Goal: Task Accomplishment & Management: Use online tool/utility

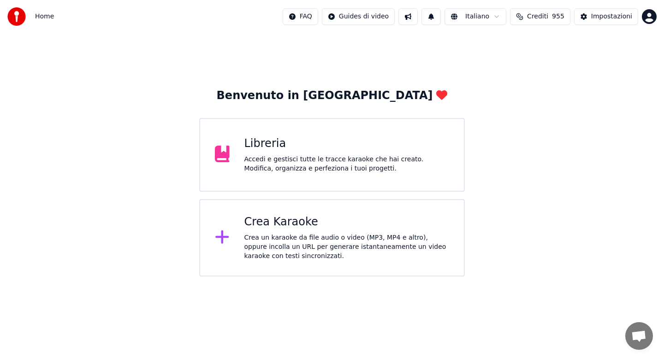
click at [306, 256] on div "Crea un karaoke da file audio o video (MP3, MP4 e altro), oppure incolla un URL…" at bounding box center [346, 247] width 205 height 28
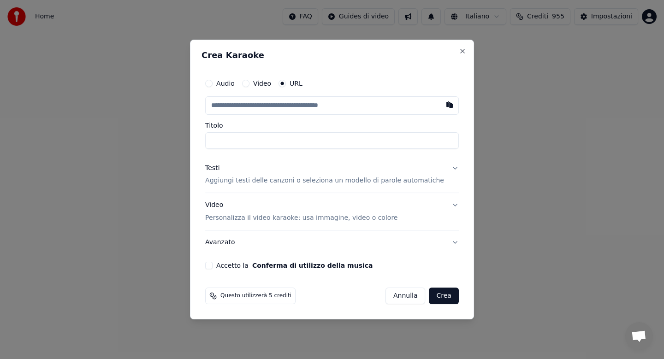
click at [213, 84] on button "Audio" at bounding box center [208, 83] width 7 height 7
click at [231, 102] on div "Scegli un file" at bounding box center [234, 105] width 56 height 17
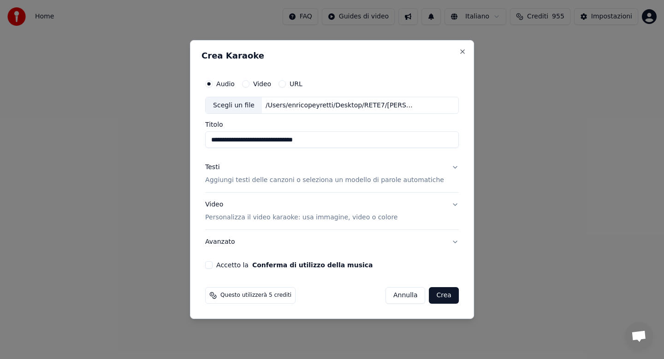
type input "**********"
click at [446, 167] on button "Testi Aggiungi testi delle canzoni o seleziona un modello di parole automatiche" at bounding box center [332, 174] width 254 height 37
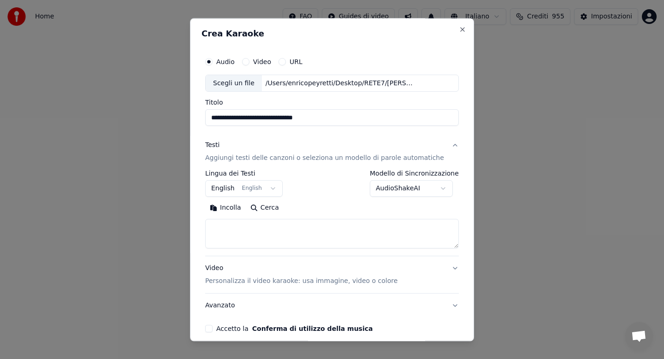
click at [238, 209] on button "Incolla" at bounding box center [225, 208] width 41 height 15
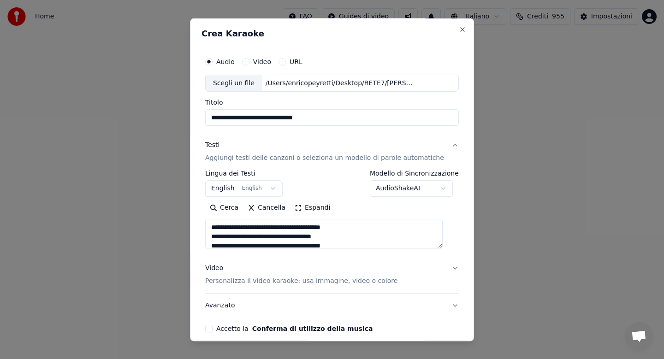
click at [367, 238] on textarea at bounding box center [324, 235] width 238 height 30
click at [385, 236] on textarea at bounding box center [324, 235] width 238 height 30
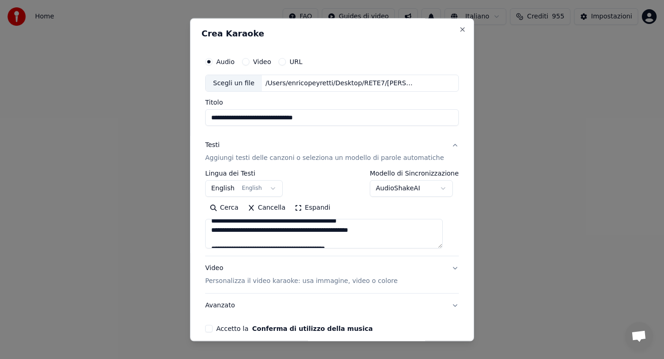
scroll to position [228, 0]
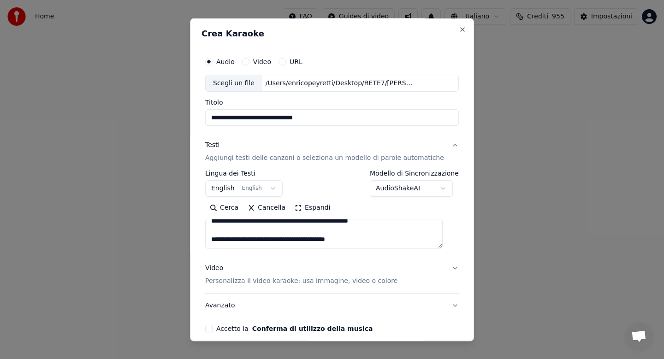
click at [220, 239] on textarea at bounding box center [324, 235] width 238 height 30
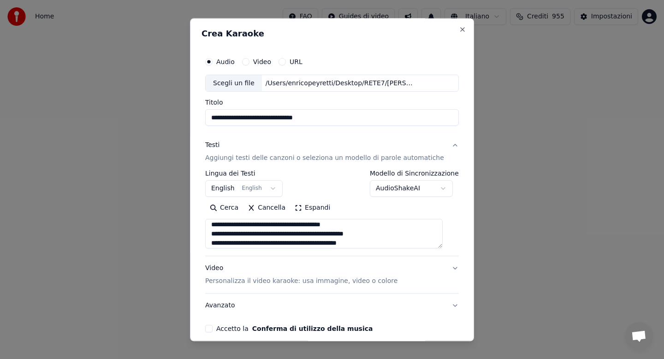
scroll to position [215, 0]
type textarea "**********"
click at [223, 328] on div "Accetto la Conferma di utilizzo della musica" at bounding box center [332, 329] width 254 height 7
click at [213, 328] on button "Accetto la Conferma di utilizzo della musica" at bounding box center [208, 329] width 7 height 7
click at [419, 311] on button "Avanzato" at bounding box center [332, 306] width 254 height 24
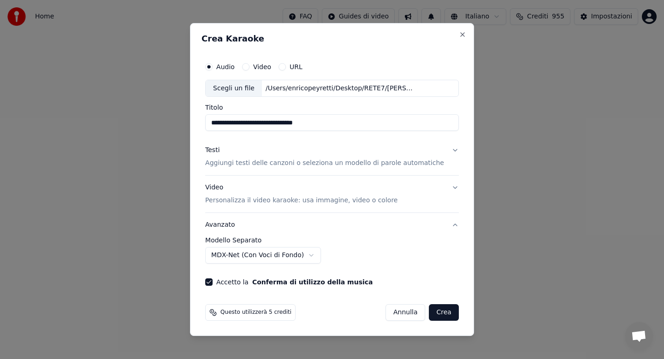
click at [433, 312] on button "Crea" at bounding box center [444, 312] width 30 height 17
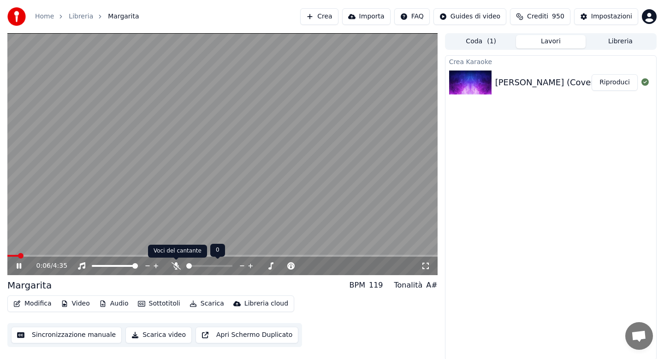
click at [176, 266] on icon at bounding box center [176, 265] width 9 height 7
click at [176, 266] on icon at bounding box center [175, 265] width 5 height 7
click at [19, 268] on icon at bounding box center [19, 266] width 5 height 6
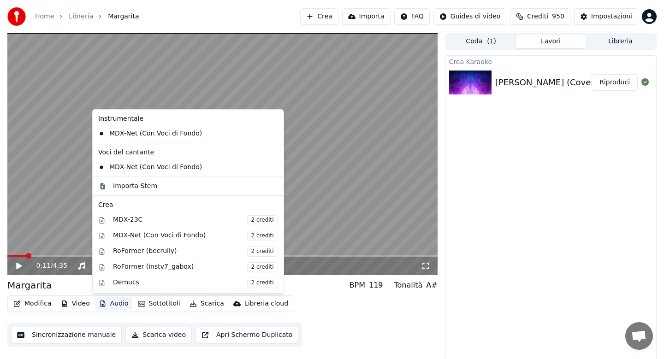
click at [112, 305] on button "Audio" at bounding box center [113, 304] width 37 height 13
click at [135, 189] on div "Importa Stem" at bounding box center [135, 186] width 44 height 9
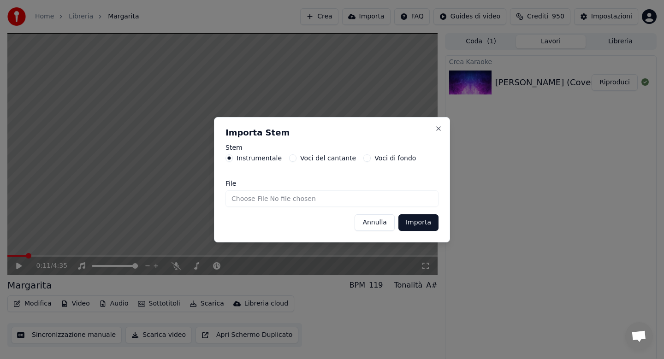
click at [412, 221] on button "Importa" at bounding box center [419, 223] width 40 height 17
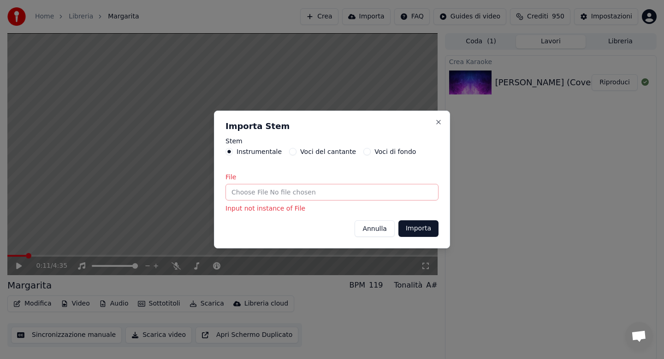
click at [245, 192] on input "File" at bounding box center [332, 192] width 213 height 17
type input "**********"
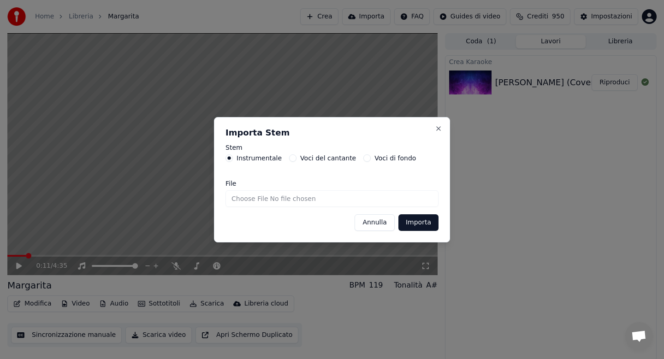
click at [408, 222] on button "Importa" at bounding box center [419, 223] width 40 height 17
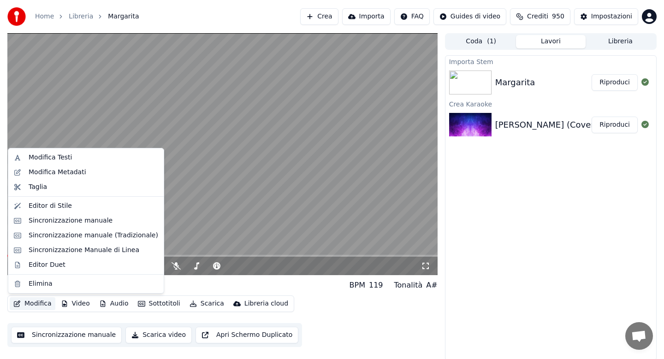
click at [34, 303] on button "Modifica" at bounding box center [33, 304] width 46 height 13
click at [67, 252] on div "Sincronizzazione Manuale di Linea" at bounding box center [84, 250] width 111 height 9
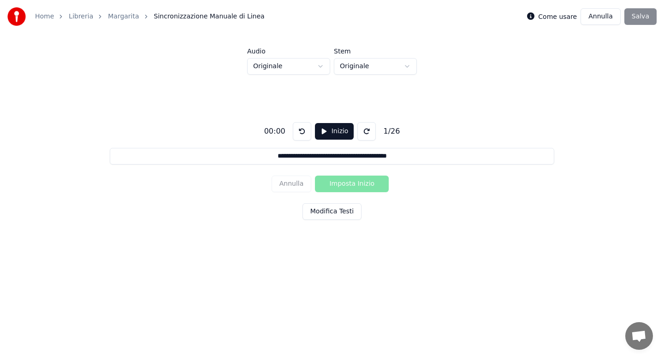
click at [321, 67] on html "**********" at bounding box center [332, 139] width 664 height 278
click at [327, 207] on button "Modifica Testi" at bounding box center [332, 211] width 59 height 17
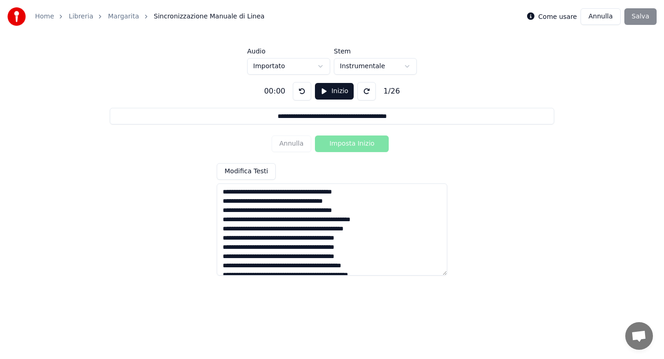
click at [298, 194] on textarea at bounding box center [332, 230] width 231 height 92
type input "**********"
click at [286, 211] on textarea at bounding box center [332, 230] width 231 height 92
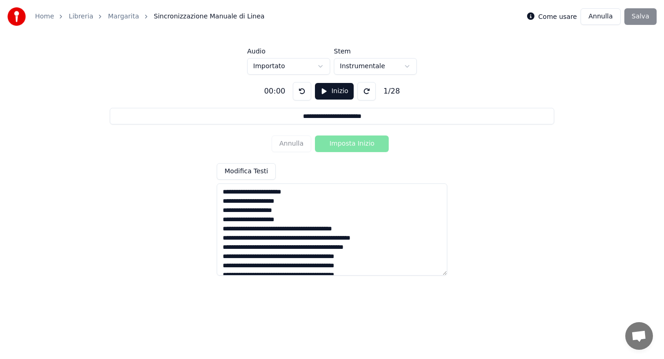
click at [298, 230] on textarea at bounding box center [332, 230] width 231 height 92
click at [307, 249] on textarea at bounding box center [332, 230] width 231 height 92
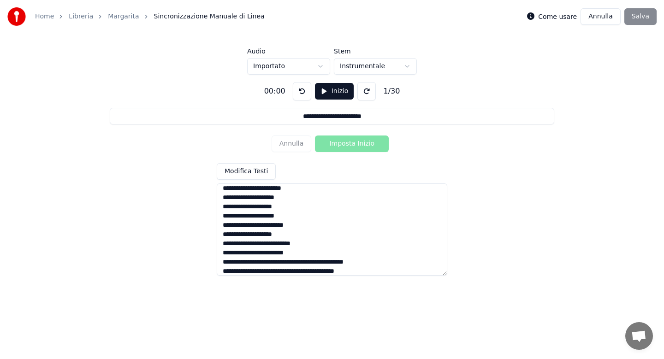
click at [303, 261] on textarea at bounding box center [332, 230] width 231 height 92
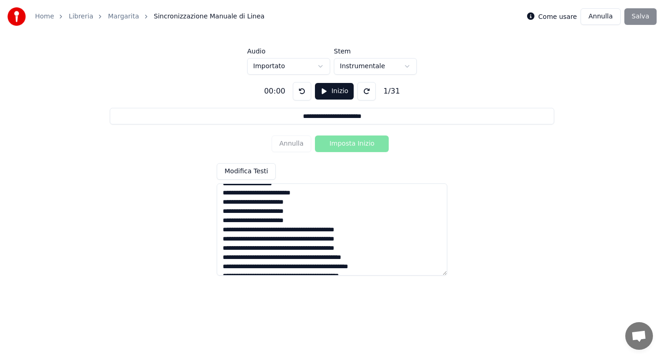
click at [292, 231] on textarea at bounding box center [332, 230] width 231 height 92
click at [298, 249] on textarea at bounding box center [332, 230] width 231 height 92
click at [292, 266] on textarea at bounding box center [332, 230] width 231 height 92
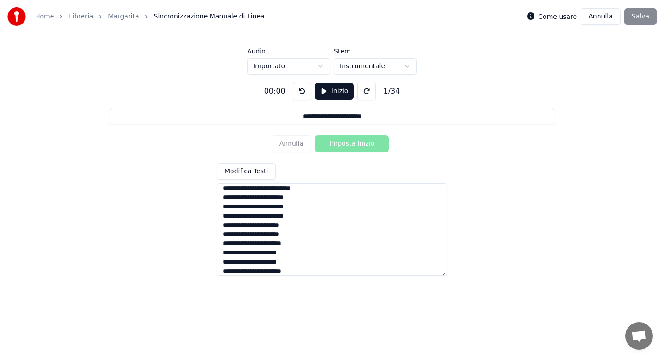
scroll to position [110, 0]
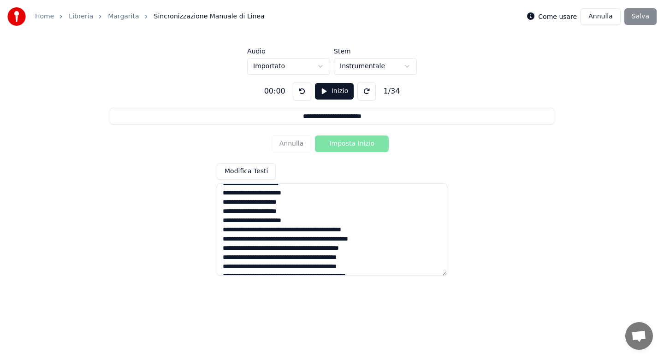
click at [291, 229] on textarea at bounding box center [332, 230] width 231 height 92
click at [297, 250] on textarea at bounding box center [332, 230] width 231 height 92
click at [297, 266] on textarea at bounding box center [332, 230] width 231 height 92
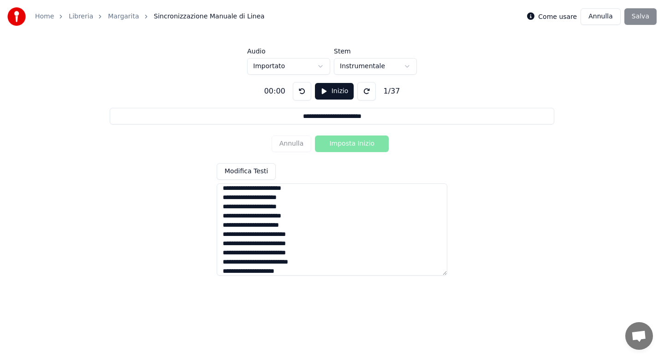
scroll to position [165, 0]
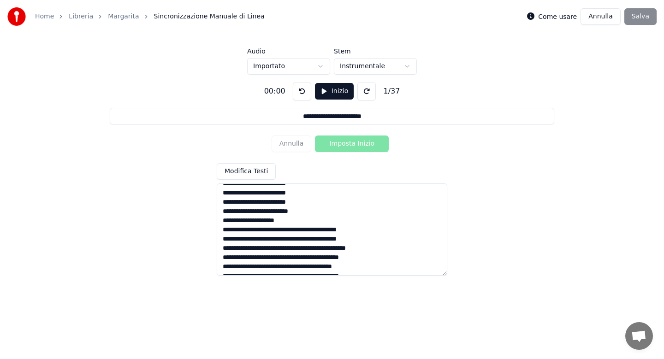
click at [295, 228] on textarea at bounding box center [332, 230] width 231 height 92
click at [299, 250] on textarea at bounding box center [332, 230] width 231 height 92
click at [295, 271] on textarea at bounding box center [332, 230] width 231 height 92
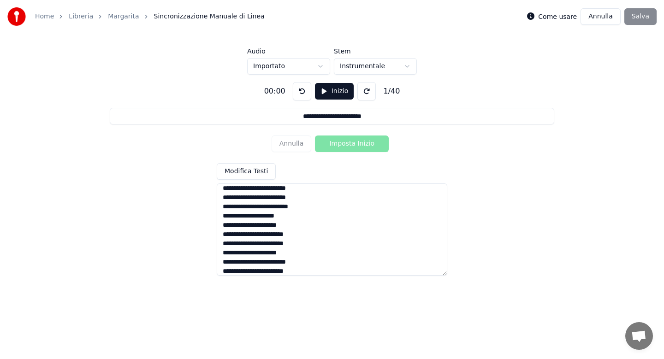
scroll to position [221, 0]
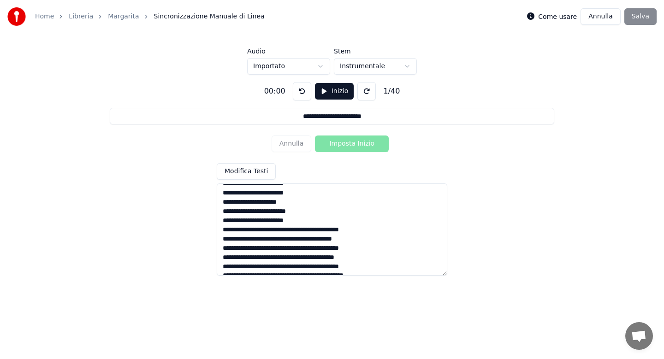
click at [300, 232] on textarea at bounding box center [332, 230] width 231 height 92
click at [288, 250] on textarea at bounding box center [332, 230] width 231 height 92
click at [292, 269] on textarea at bounding box center [332, 230] width 231 height 92
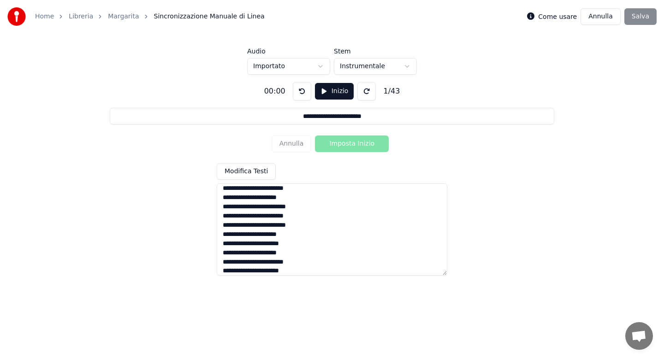
scroll to position [276, 0]
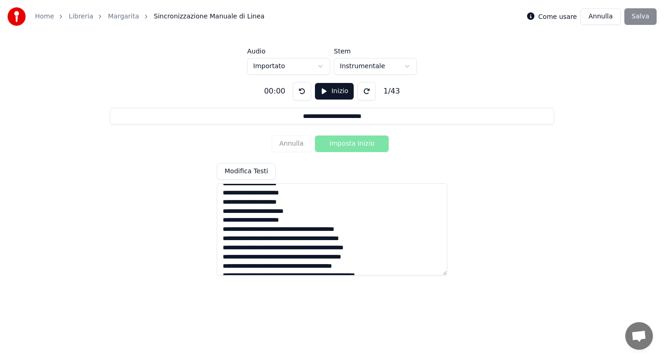
click at [292, 228] on textarea at bounding box center [332, 230] width 231 height 92
click at [311, 238] on textarea at bounding box center [332, 230] width 231 height 92
click at [234, 247] on textarea at bounding box center [332, 230] width 231 height 92
click at [283, 250] on textarea at bounding box center [332, 230] width 231 height 92
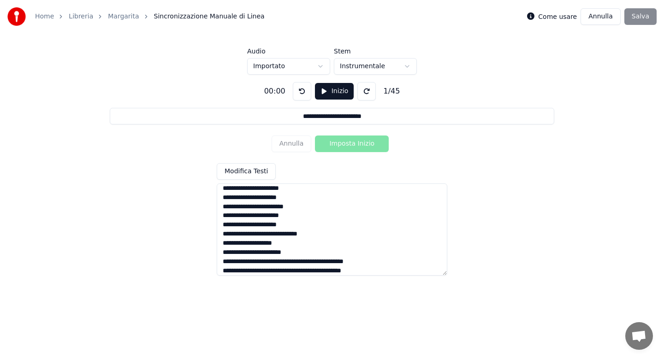
scroll to position [331, 0]
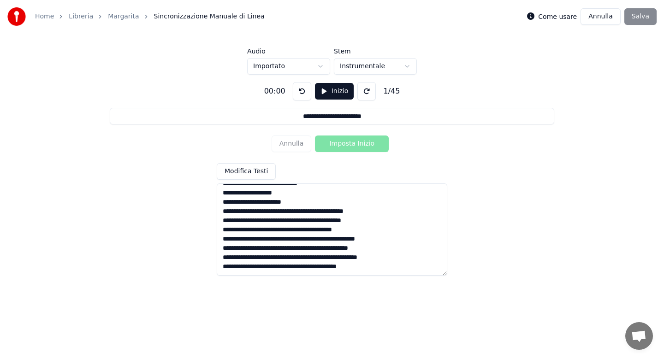
click at [305, 213] on textarea at bounding box center [332, 230] width 231 height 92
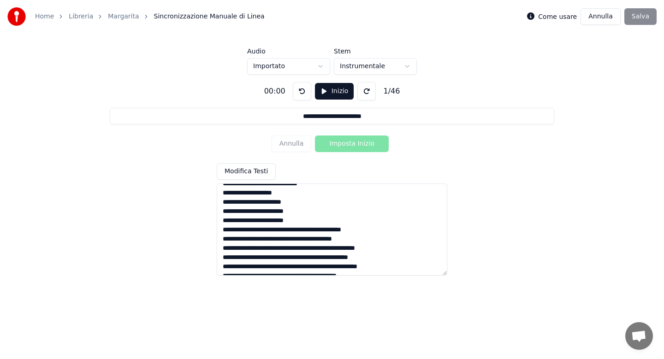
click at [302, 230] on textarea at bounding box center [332, 230] width 231 height 92
click at [293, 251] on textarea at bounding box center [332, 230] width 231 height 92
click at [314, 267] on textarea at bounding box center [332, 230] width 231 height 92
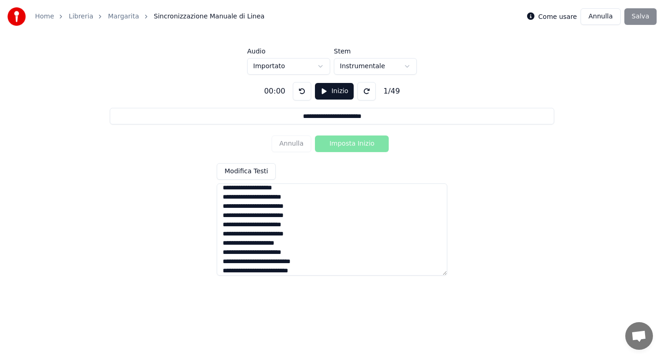
scroll to position [368, 0]
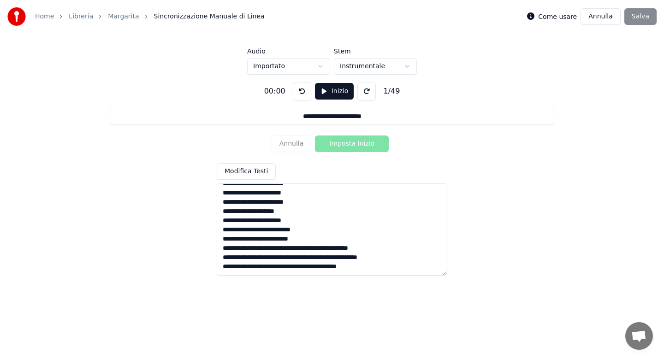
click at [305, 250] on textarea at bounding box center [332, 230] width 231 height 92
click at [314, 268] on textarea at bounding box center [332, 230] width 231 height 92
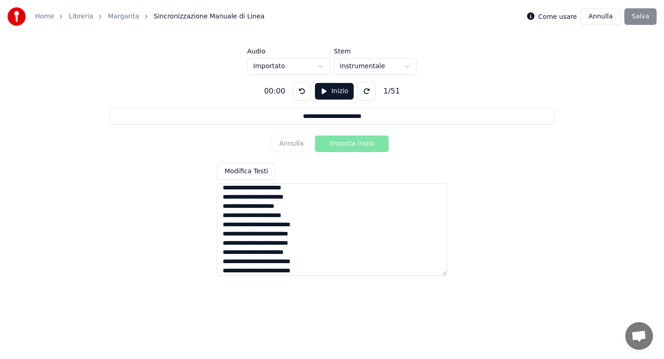
scroll to position [386, 0]
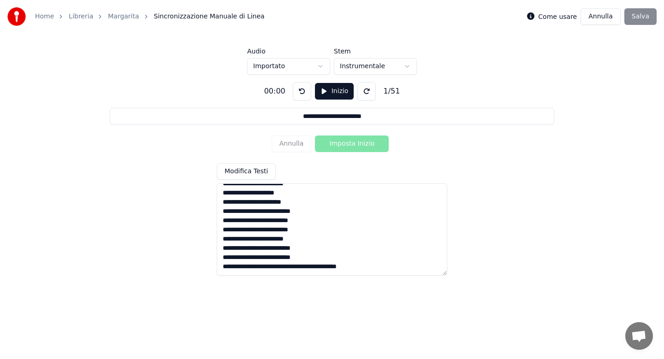
click at [298, 266] on textarea at bounding box center [332, 230] width 231 height 92
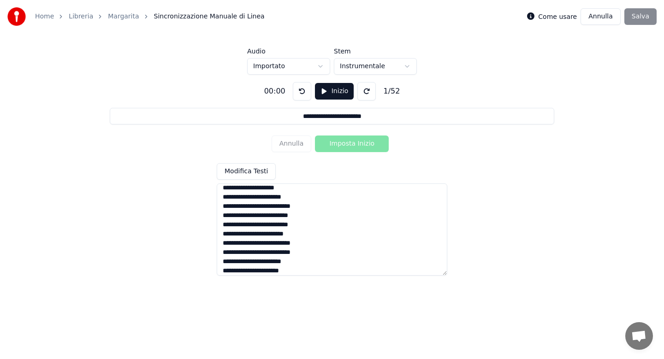
click at [316, 203] on textarea at bounding box center [332, 230] width 231 height 92
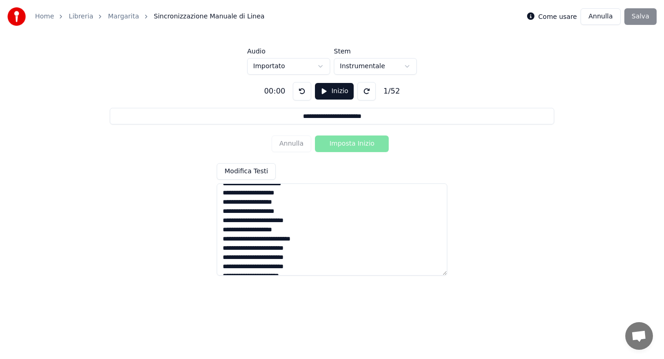
scroll to position [4, 0]
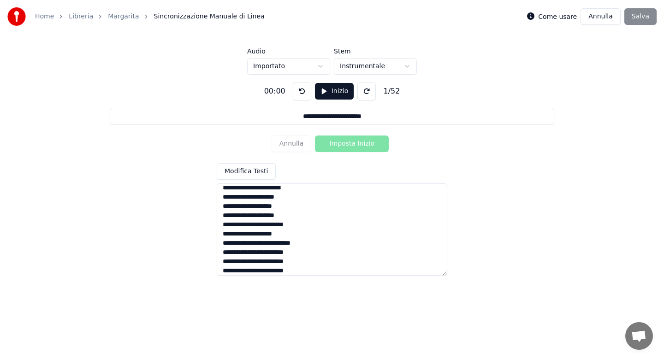
type textarea "**********"
click at [338, 92] on button "Inizio" at bounding box center [334, 91] width 39 height 17
click at [344, 143] on button "Imposta Inizio" at bounding box center [352, 144] width 74 height 17
click at [300, 142] on button "Annulla" at bounding box center [292, 144] width 40 height 17
click at [300, 142] on div "Annulla Imposta Inizio" at bounding box center [332, 144] width 121 height 24
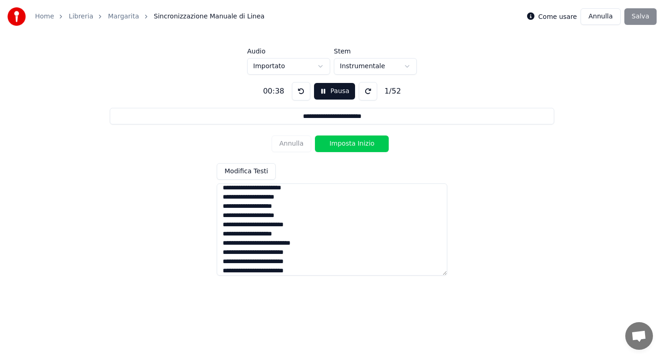
click at [348, 145] on button "Imposta Inizio" at bounding box center [352, 144] width 74 height 17
click at [348, 145] on button "Imposta Fine" at bounding box center [352, 144] width 74 height 17
click at [348, 145] on button "Imposta Inizio" at bounding box center [352, 144] width 74 height 17
click at [348, 145] on button "Imposta Fine" at bounding box center [352, 144] width 74 height 17
click at [348, 145] on button "Imposta Inizio" at bounding box center [352, 144] width 74 height 17
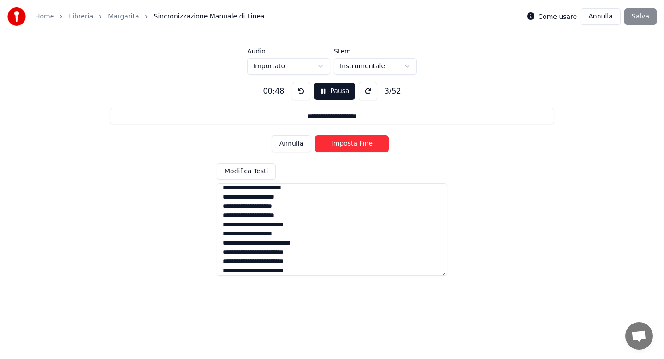
click at [348, 145] on button "Imposta Fine" at bounding box center [352, 144] width 74 height 17
click at [348, 145] on button "Imposta Inizio" at bounding box center [352, 144] width 74 height 17
click at [348, 145] on button "Imposta Fine" at bounding box center [352, 144] width 74 height 17
click at [348, 145] on button "Imposta Inizio" at bounding box center [352, 144] width 74 height 17
click at [348, 145] on button "Imposta Fine" at bounding box center [352, 144] width 74 height 17
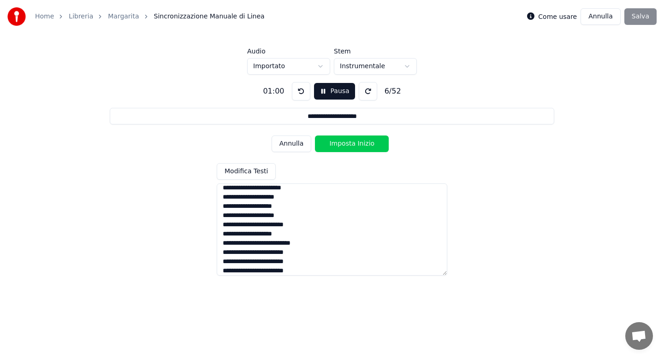
click at [348, 145] on button "Imposta Inizio" at bounding box center [352, 144] width 74 height 17
click at [348, 145] on button "Imposta Fine" at bounding box center [352, 144] width 74 height 17
click at [348, 145] on button "Imposta Inizio" at bounding box center [352, 144] width 74 height 17
click at [290, 150] on button "Annulla" at bounding box center [292, 144] width 40 height 17
click at [292, 143] on button "Annulla" at bounding box center [292, 144] width 40 height 17
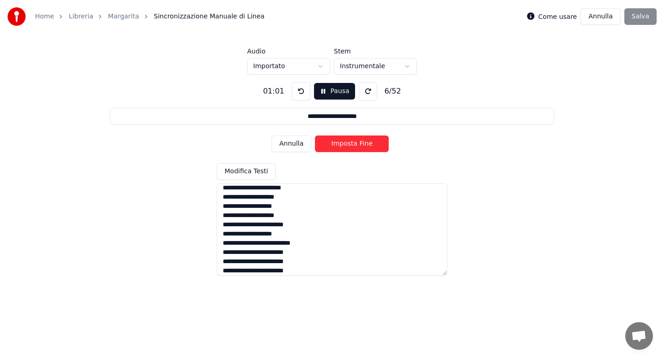
click at [292, 143] on button "Annulla" at bounding box center [292, 144] width 40 height 17
click at [288, 148] on button "Annulla" at bounding box center [292, 144] width 40 height 17
click at [335, 148] on button "Imposta Inizio" at bounding box center [352, 144] width 74 height 17
click at [344, 145] on button "Imposta Fine" at bounding box center [352, 144] width 74 height 17
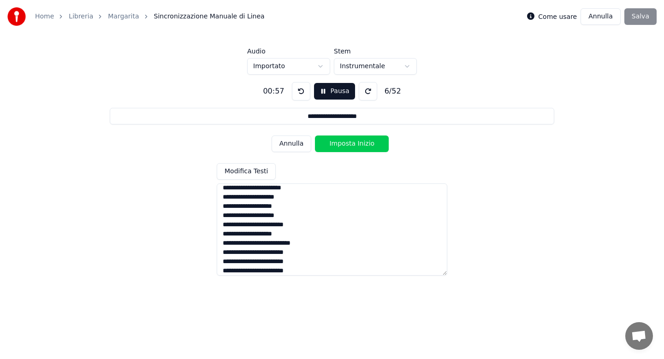
click at [344, 145] on button "Imposta Inizio" at bounding box center [352, 144] width 74 height 17
click at [344, 145] on button "Imposta Fine" at bounding box center [352, 144] width 74 height 17
click at [344, 145] on button "Imposta Inizio" at bounding box center [352, 144] width 74 height 17
click at [344, 145] on button "Imposta Fine" at bounding box center [352, 144] width 74 height 17
click at [344, 145] on button "Imposta Inizio" at bounding box center [352, 144] width 74 height 17
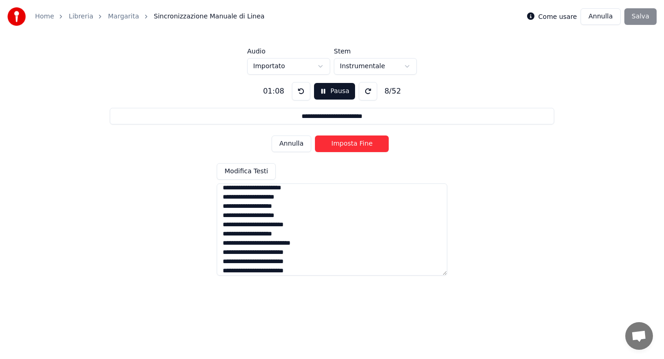
click at [345, 141] on button "Imposta Fine" at bounding box center [352, 144] width 74 height 17
click at [345, 141] on button "Imposta Inizio" at bounding box center [352, 144] width 74 height 17
click at [345, 141] on button "Imposta Fine" at bounding box center [352, 144] width 74 height 17
click at [345, 141] on button "Imposta Inizio" at bounding box center [352, 144] width 74 height 17
click at [345, 141] on button "Imposta Fine" at bounding box center [352, 144] width 74 height 17
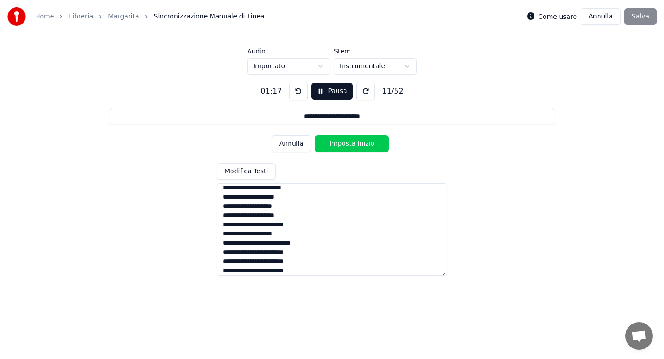
click at [345, 141] on button "Imposta Inizio" at bounding box center [352, 144] width 74 height 17
click at [345, 141] on button "Imposta Fine" at bounding box center [352, 144] width 74 height 17
click at [345, 141] on button "Imposta Inizio" at bounding box center [352, 144] width 74 height 17
click at [345, 141] on button "Imposta Fine" at bounding box center [352, 144] width 74 height 17
click at [345, 141] on button "Imposta Inizio" at bounding box center [352, 144] width 74 height 17
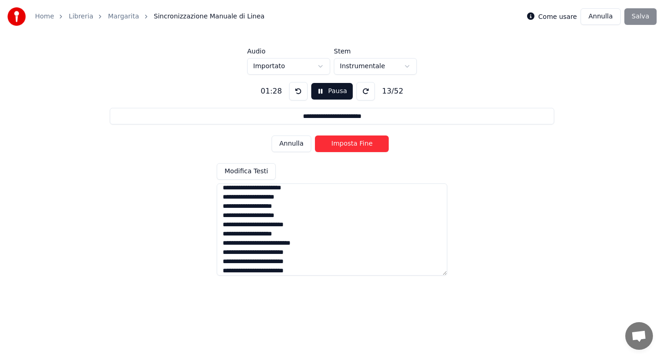
click at [345, 141] on button "Imposta Fine" at bounding box center [352, 144] width 74 height 17
click at [345, 141] on button "Imposta Inizio" at bounding box center [352, 144] width 74 height 17
click at [345, 141] on button "Imposta Fine" at bounding box center [352, 144] width 74 height 17
click at [345, 141] on button "Imposta Inizio" at bounding box center [352, 144] width 74 height 17
click at [345, 141] on button "Imposta Fine" at bounding box center [352, 144] width 74 height 17
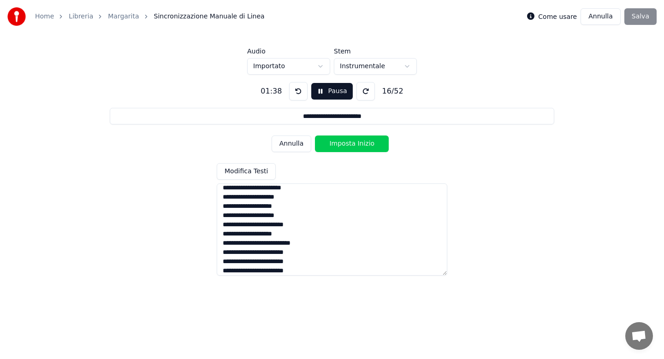
click at [345, 141] on button "Imposta Inizio" at bounding box center [352, 144] width 74 height 17
click at [345, 141] on button "Imposta Fine" at bounding box center [352, 144] width 74 height 17
click at [345, 141] on button "Imposta Inizio" at bounding box center [352, 144] width 74 height 17
click at [345, 141] on button "Imposta Fine" at bounding box center [352, 144] width 74 height 17
click at [345, 141] on button "Imposta Inizio" at bounding box center [352, 144] width 74 height 17
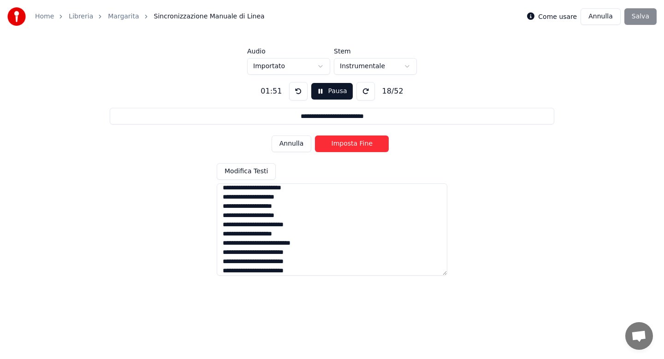
click at [345, 141] on button "Imposta Fine" at bounding box center [352, 144] width 74 height 17
click at [345, 141] on button "Imposta Inizio" at bounding box center [352, 144] width 74 height 17
click at [345, 141] on button "Imposta Fine" at bounding box center [352, 144] width 74 height 17
click at [345, 141] on button "Imposta Inizio" at bounding box center [352, 144] width 74 height 17
click at [345, 141] on button "Imposta Fine" at bounding box center [352, 144] width 74 height 17
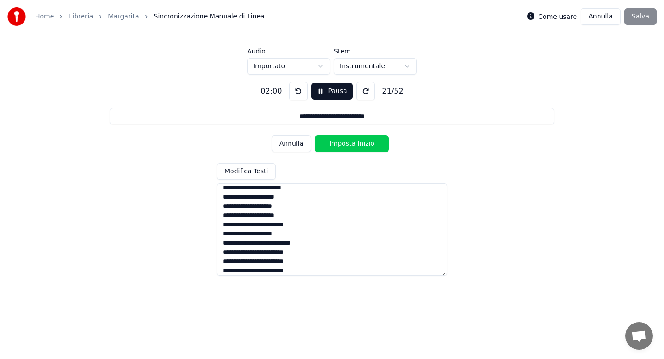
click at [345, 141] on button "Imposta Inizio" at bounding box center [352, 144] width 74 height 17
click at [345, 141] on button "Imposta Fine" at bounding box center [352, 144] width 74 height 17
click at [345, 141] on button "Imposta Inizio" at bounding box center [352, 144] width 74 height 17
click at [345, 141] on button "Imposta Fine" at bounding box center [352, 144] width 74 height 17
click at [345, 141] on button "Imposta Inizio" at bounding box center [352, 144] width 74 height 17
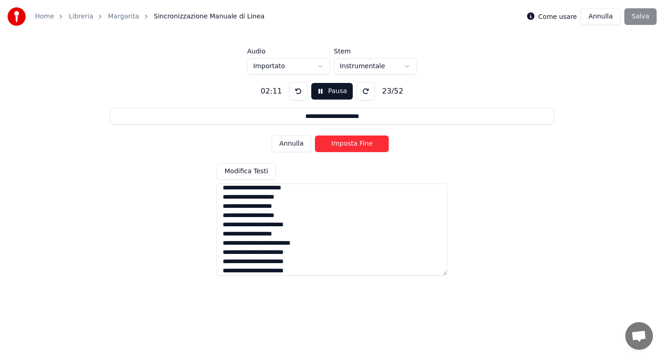
click at [345, 141] on button "Imposta Fine" at bounding box center [352, 144] width 74 height 17
click at [345, 141] on button "Imposta Inizio" at bounding box center [352, 144] width 74 height 17
click at [345, 141] on button "Imposta Fine" at bounding box center [352, 144] width 74 height 17
click at [345, 141] on button "Imposta Inizio" at bounding box center [352, 144] width 74 height 17
click at [345, 141] on button "Imposta Fine" at bounding box center [352, 144] width 74 height 17
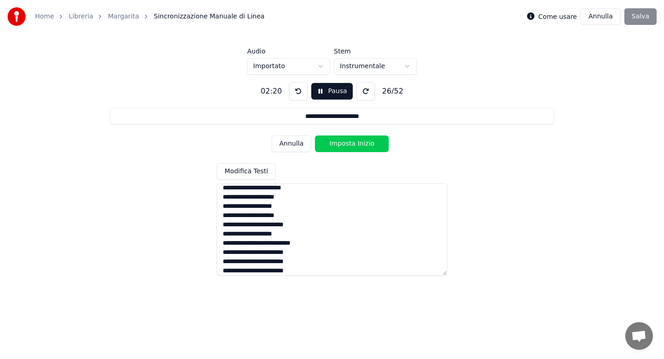
click at [345, 141] on button "Imposta Inizio" at bounding box center [352, 144] width 74 height 17
click at [345, 141] on button "Imposta Fine" at bounding box center [352, 144] width 74 height 17
click at [345, 141] on button "Imposta Inizio" at bounding box center [352, 144] width 74 height 17
click at [345, 141] on button "Imposta Fine" at bounding box center [352, 144] width 74 height 17
click at [345, 141] on button "Imposta Inizio" at bounding box center [352, 144] width 74 height 17
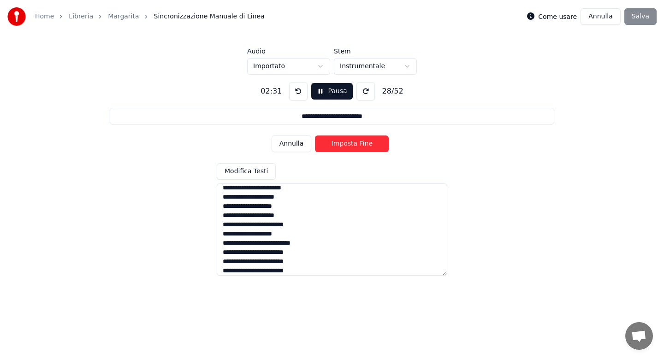
click at [345, 141] on button "Imposta Fine" at bounding box center [352, 144] width 74 height 17
click at [345, 141] on button "Imposta Inizio" at bounding box center [352, 144] width 74 height 17
click at [345, 141] on button "Imposta Fine" at bounding box center [352, 144] width 74 height 17
click at [345, 141] on button "Imposta Inizio" at bounding box center [352, 144] width 74 height 17
click at [345, 141] on button "Imposta Fine" at bounding box center [352, 144] width 74 height 17
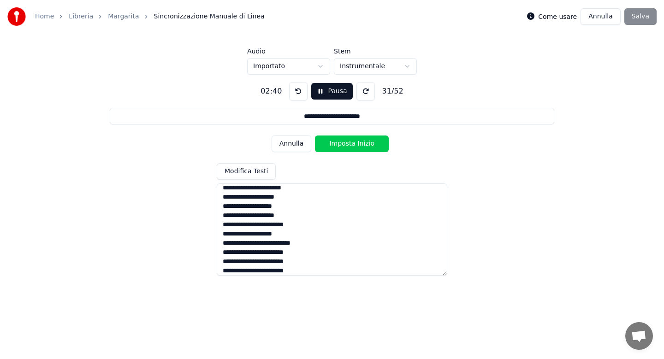
click at [345, 141] on button "Imposta Inizio" at bounding box center [352, 144] width 74 height 17
click at [345, 141] on button "Imposta Fine" at bounding box center [352, 144] width 74 height 17
click at [345, 141] on button "Imposta Inizio" at bounding box center [352, 144] width 74 height 17
click at [345, 141] on button "Imposta Fine" at bounding box center [352, 144] width 74 height 17
click at [345, 141] on button "Imposta Inizio" at bounding box center [352, 144] width 74 height 17
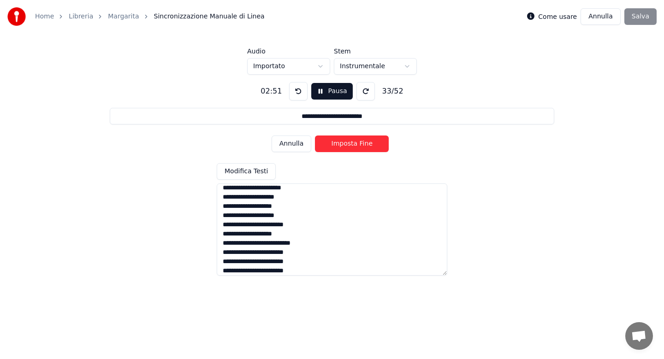
click at [345, 141] on button "Imposta Fine" at bounding box center [352, 144] width 74 height 17
click at [345, 141] on button "Imposta Inizio" at bounding box center [352, 144] width 74 height 17
click at [345, 141] on button "Imposta Fine" at bounding box center [352, 144] width 74 height 17
click at [345, 141] on button "Imposta Inizio" at bounding box center [352, 144] width 74 height 17
click at [345, 141] on button "Imposta Fine" at bounding box center [352, 144] width 74 height 17
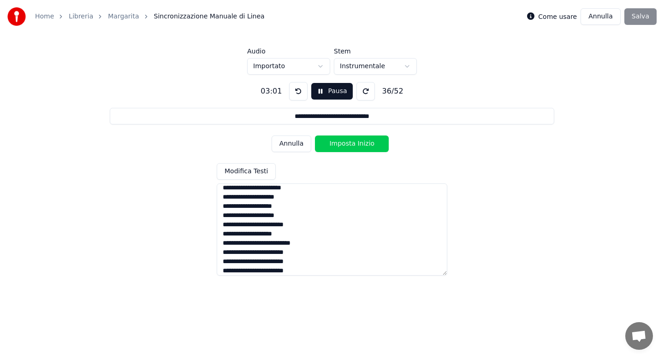
click at [345, 141] on button "Imposta Inizio" at bounding box center [352, 144] width 74 height 17
click at [345, 141] on button "Imposta Fine" at bounding box center [352, 144] width 74 height 17
click at [345, 141] on button "Imposta Inizio" at bounding box center [352, 144] width 74 height 17
click at [345, 141] on button "Imposta Fine" at bounding box center [352, 144] width 74 height 17
click at [345, 141] on button "Imposta Inizio" at bounding box center [352, 144] width 74 height 17
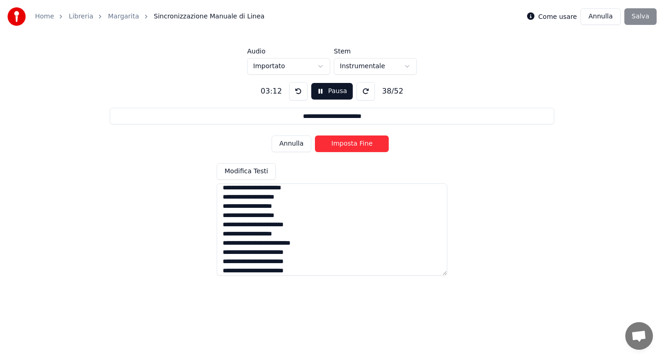
click at [345, 141] on button "Imposta Fine" at bounding box center [352, 144] width 74 height 17
click at [345, 141] on button "Imposta Inizio" at bounding box center [352, 144] width 74 height 17
click at [345, 141] on button "Imposta Fine" at bounding box center [352, 144] width 74 height 17
click at [345, 141] on button "Imposta Inizio" at bounding box center [352, 144] width 74 height 17
click at [345, 141] on button "Imposta Fine" at bounding box center [352, 144] width 74 height 17
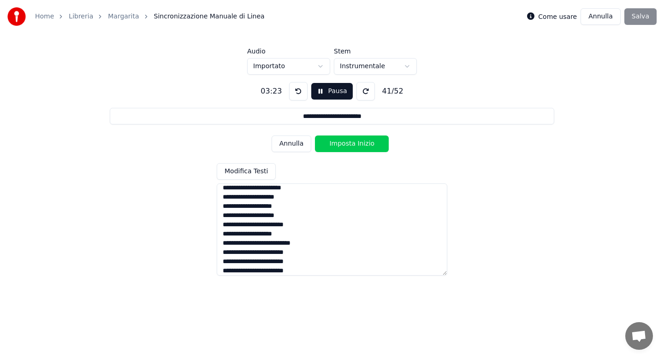
click at [345, 141] on button "Imposta Inizio" at bounding box center [352, 144] width 74 height 17
click at [345, 141] on button "Imposta Fine" at bounding box center [352, 144] width 74 height 17
click at [345, 141] on button "Imposta Inizio" at bounding box center [352, 144] width 74 height 17
click at [345, 141] on button "Imposta Fine" at bounding box center [352, 144] width 74 height 17
click at [345, 141] on button "Imposta Inizio" at bounding box center [352, 144] width 74 height 17
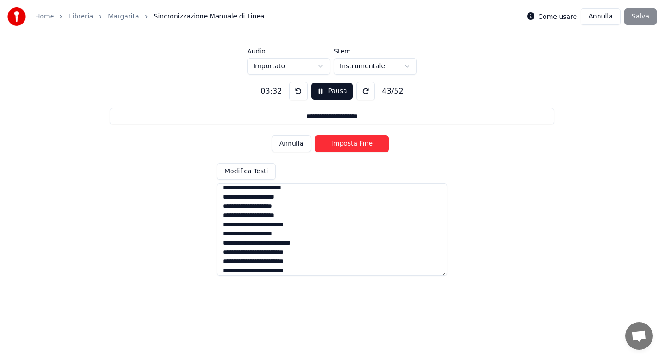
click at [345, 141] on button "Imposta Fine" at bounding box center [352, 144] width 74 height 17
click at [345, 141] on button "Imposta Inizio" at bounding box center [352, 144] width 74 height 17
click at [345, 141] on button "Imposta Fine" at bounding box center [352, 144] width 74 height 17
click at [345, 141] on button "Imposta Inizio" at bounding box center [352, 144] width 74 height 17
click at [345, 141] on button "Imposta Fine" at bounding box center [352, 144] width 74 height 17
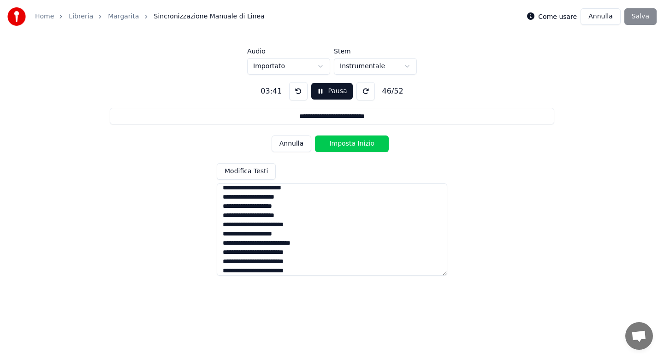
click at [345, 141] on button "Imposta Inizio" at bounding box center [352, 144] width 74 height 17
click at [345, 141] on button "Imposta Fine" at bounding box center [352, 144] width 74 height 17
click at [345, 141] on button "Imposta Inizio" at bounding box center [352, 144] width 74 height 17
click at [345, 141] on button "Imposta Fine" at bounding box center [352, 144] width 74 height 17
click at [345, 141] on button "Imposta Inizio" at bounding box center [352, 144] width 74 height 17
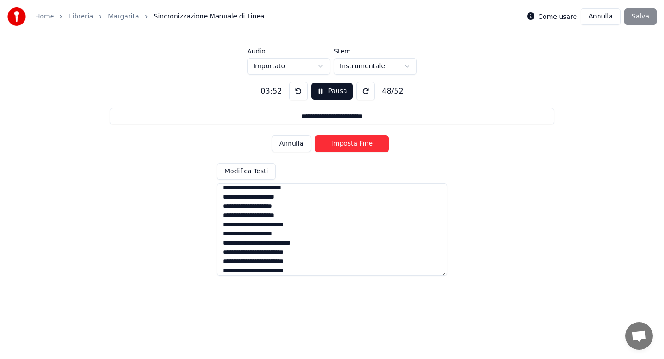
click at [345, 141] on button "Imposta Fine" at bounding box center [352, 144] width 74 height 17
click at [345, 141] on button "Imposta Inizio" at bounding box center [352, 144] width 74 height 17
click at [345, 141] on button "Imposta Fine" at bounding box center [352, 144] width 74 height 17
click at [345, 141] on button "Imposta Inizio" at bounding box center [352, 144] width 74 height 17
click at [345, 141] on button "Imposta Fine" at bounding box center [352, 144] width 74 height 17
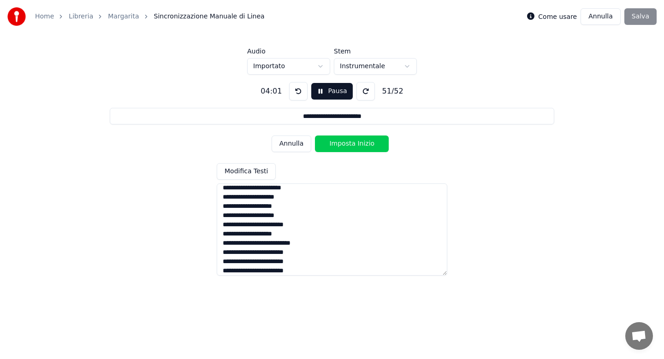
click at [345, 141] on button "Imposta Inizio" at bounding box center [352, 144] width 74 height 17
click at [345, 141] on button "Imposta Fine" at bounding box center [352, 144] width 74 height 17
type input "**********"
click at [345, 141] on button "Imposta Inizio" at bounding box center [352, 144] width 74 height 17
click at [345, 141] on button "Imposta Fine" at bounding box center [352, 144] width 74 height 17
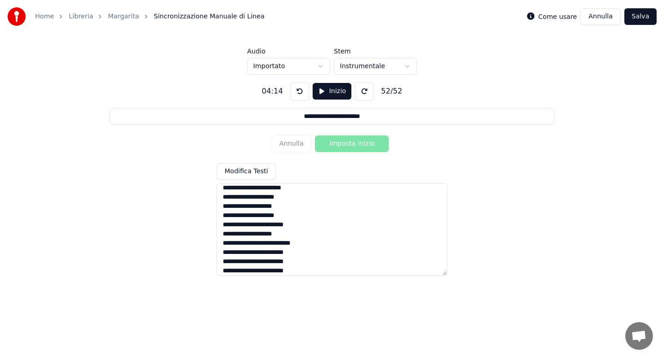
click at [640, 21] on button "Salva" at bounding box center [641, 16] width 32 height 17
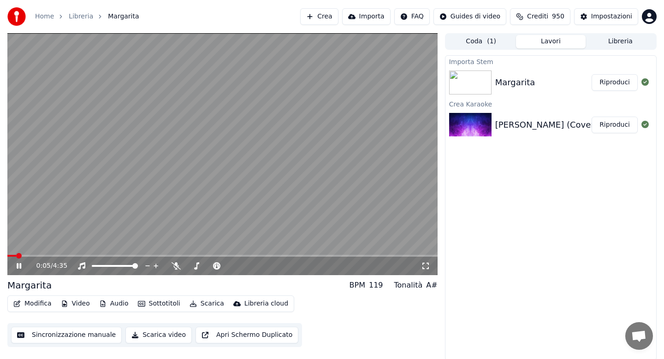
click at [115, 304] on button "Audio" at bounding box center [113, 304] width 37 height 13
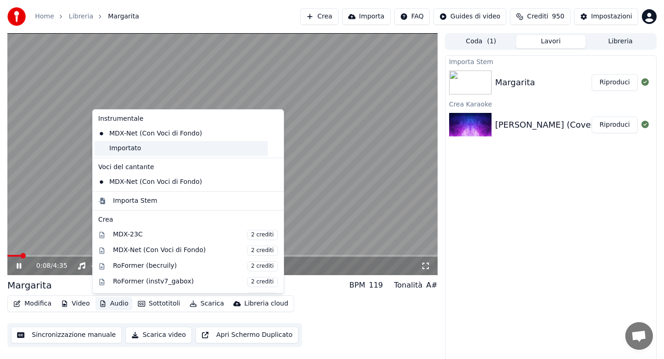
click at [124, 153] on div "Importato" at bounding box center [181, 148] width 173 height 15
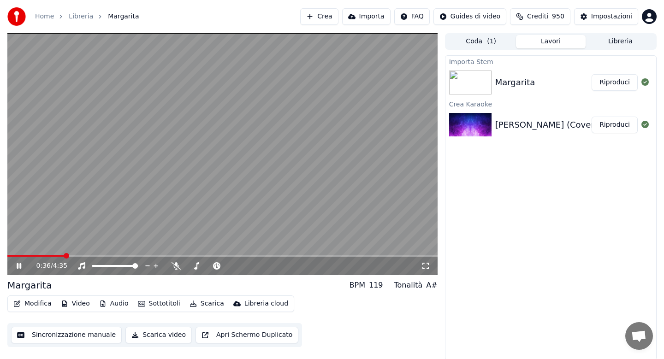
click at [124, 304] on button "Audio" at bounding box center [113, 304] width 37 height 13
click at [79, 218] on video at bounding box center [222, 154] width 430 height 242
click at [22, 265] on icon at bounding box center [26, 265] width 22 height 7
click at [10, 255] on span at bounding box center [8, 256] width 3 height 2
click at [15, 262] on icon at bounding box center [26, 265] width 22 height 7
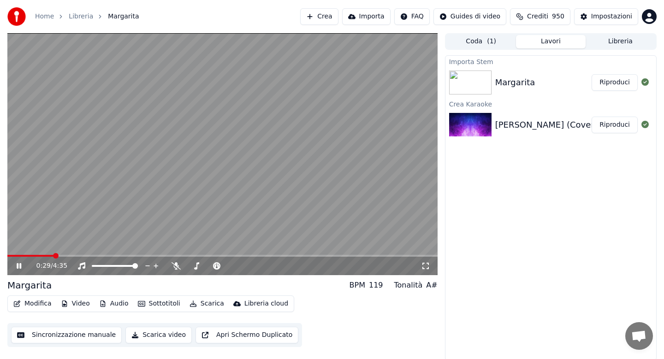
click at [111, 304] on button "Audio" at bounding box center [113, 304] width 37 height 13
click at [294, 241] on video at bounding box center [222, 154] width 430 height 242
click at [19, 263] on icon at bounding box center [26, 265] width 22 height 7
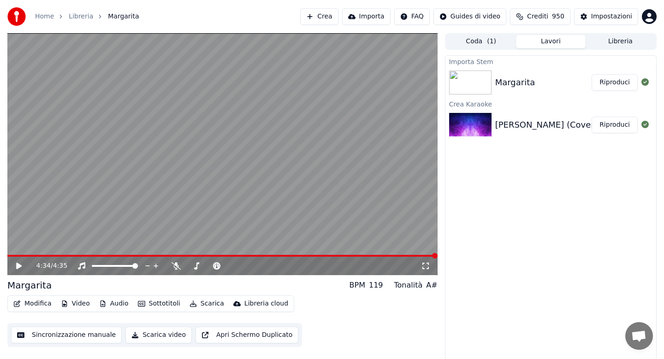
click at [205, 306] on button "Scarica" at bounding box center [207, 304] width 42 height 13
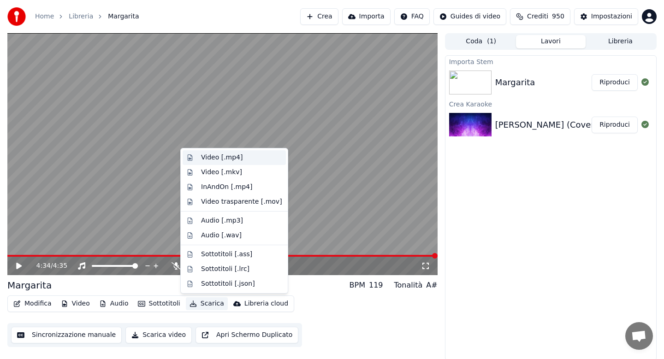
click at [217, 159] on div "Video [.mp4]" at bounding box center [222, 157] width 42 height 9
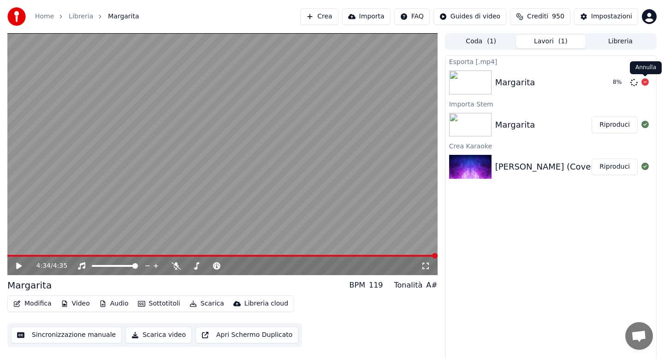
click at [647, 83] on icon at bounding box center [645, 81] width 7 height 7
click at [37, 302] on button "Modifica" at bounding box center [33, 304] width 46 height 13
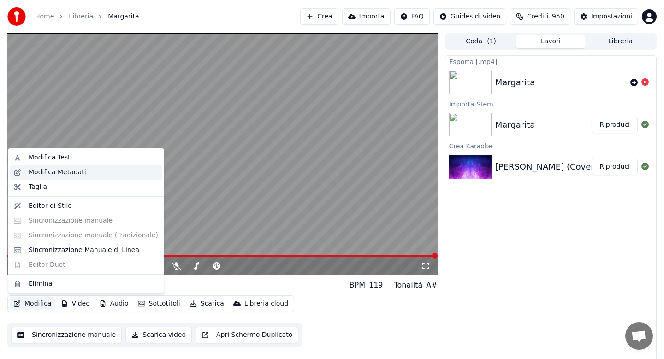
click at [67, 171] on div "Modifica Metadati" at bounding box center [58, 172] width 58 height 9
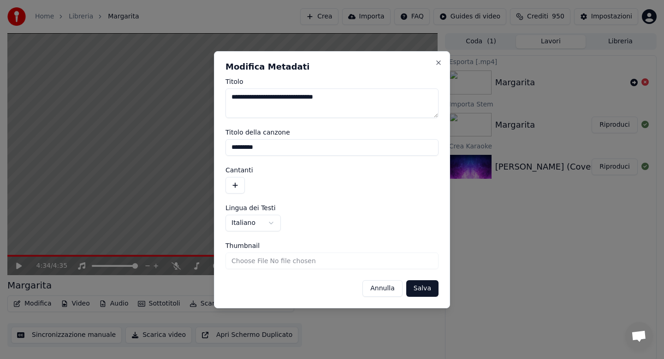
click at [263, 98] on textarea "**********" at bounding box center [332, 104] width 213 height 30
drag, startPoint x: 284, startPoint y: 96, endPoint x: 379, endPoint y: 104, distance: 95.4
click at [379, 104] on textarea "**********" at bounding box center [332, 104] width 213 height 30
type textarea "**********"
click at [423, 294] on button "Salva" at bounding box center [422, 288] width 32 height 17
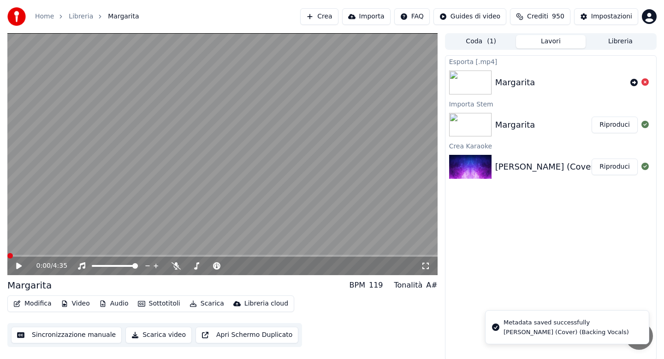
click at [39, 304] on button "Modifica" at bounding box center [33, 304] width 46 height 13
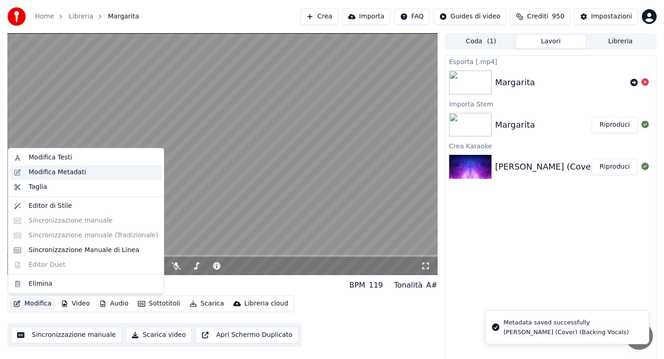
click at [76, 171] on div "Modifica Metadati" at bounding box center [58, 172] width 58 height 9
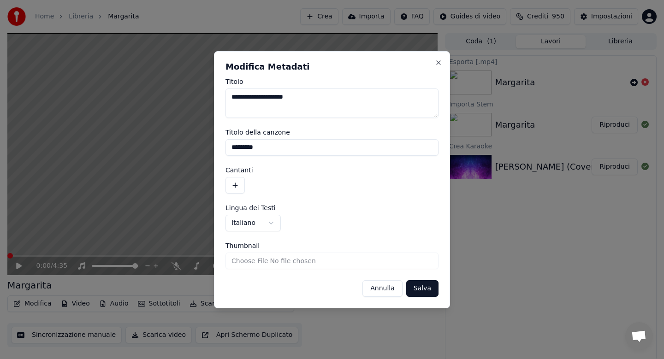
click at [288, 148] on input "*********" at bounding box center [332, 147] width 213 height 17
type input "**********"
click at [427, 294] on button "Salva" at bounding box center [422, 288] width 32 height 17
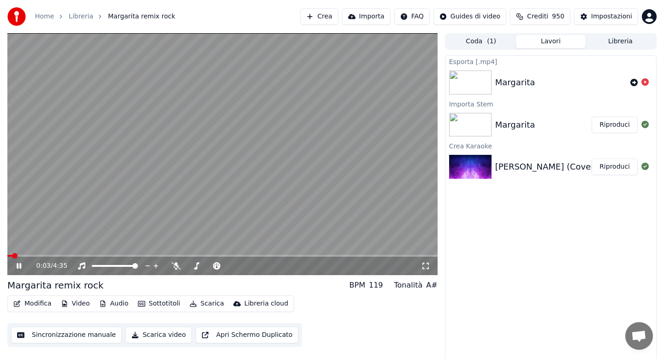
click at [110, 308] on button "Audio" at bounding box center [113, 304] width 37 height 13
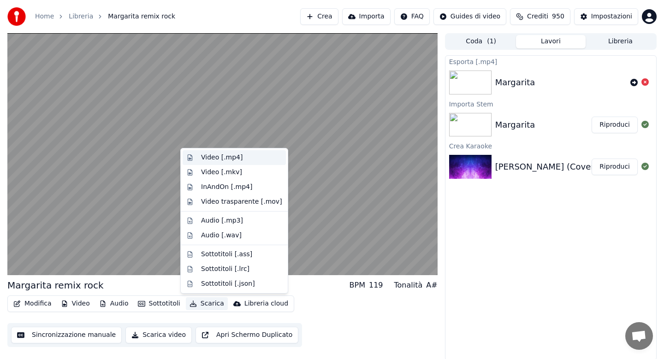
click at [215, 156] on div "Video [.mp4]" at bounding box center [222, 157] width 42 height 9
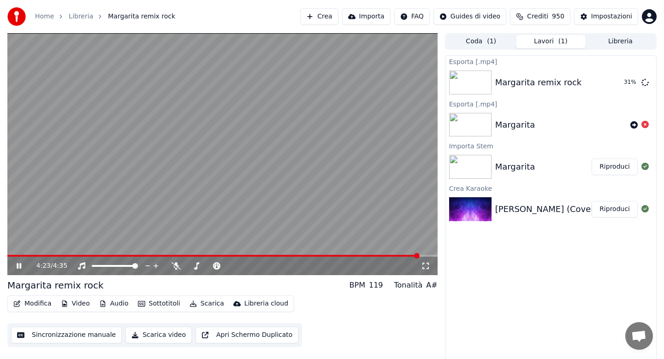
click at [112, 305] on button "Audio" at bounding box center [113, 304] width 37 height 13
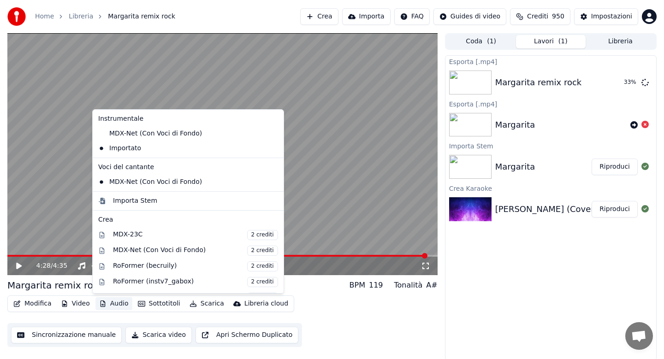
click at [605, 42] on button "Libreria" at bounding box center [621, 41] width 70 height 13
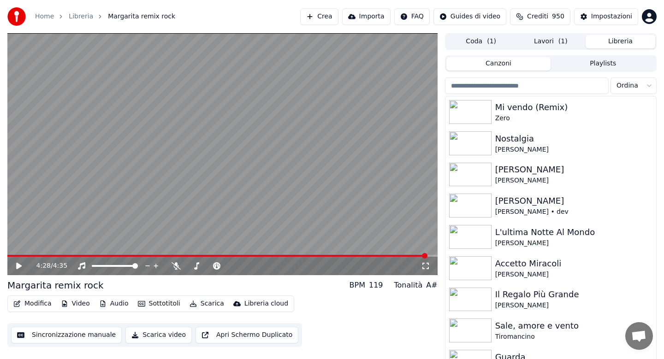
click at [480, 86] on input "search" at bounding box center [527, 85] width 164 height 17
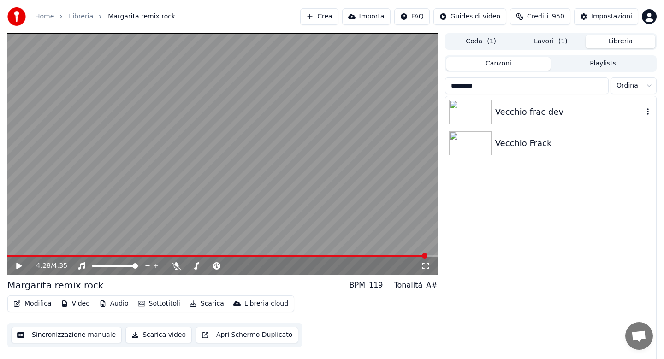
type input "*********"
click at [507, 120] on div "Vecchio frac dev" at bounding box center [551, 111] width 211 height 31
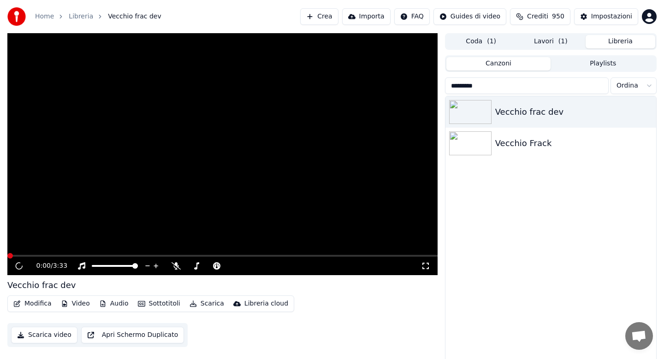
click at [102, 303] on icon "button" at bounding box center [102, 304] width 7 height 6
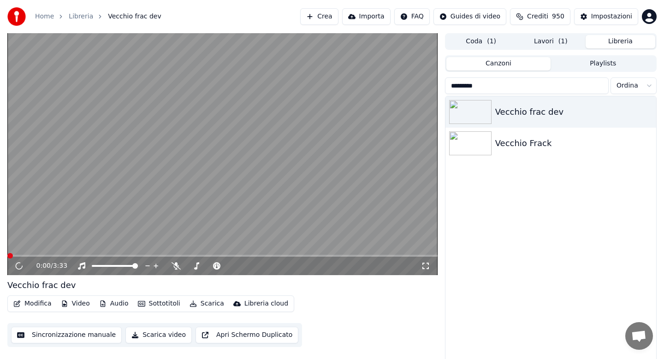
click at [71, 208] on video at bounding box center [222, 154] width 430 height 242
click at [517, 147] on div "Vecchio Frack" at bounding box center [569, 143] width 148 height 13
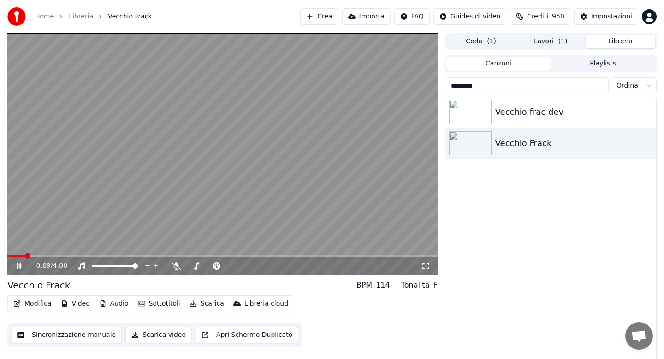
click at [72, 255] on span at bounding box center [222, 256] width 430 height 2
click at [115, 304] on button "Audio" at bounding box center [113, 304] width 37 height 13
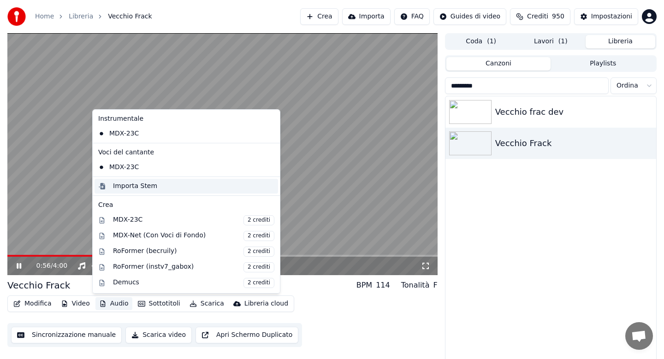
click at [137, 186] on div "Importa Stem" at bounding box center [135, 186] width 44 height 9
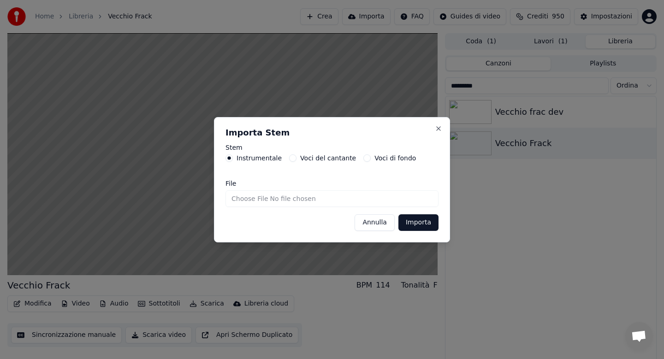
click at [244, 200] on input "File" at bounding box center [332, 199] width 213 height 17
type input "**********"
click at [408, 221] on button "Importa" at bounding box center [419, 223] width 40 height 17
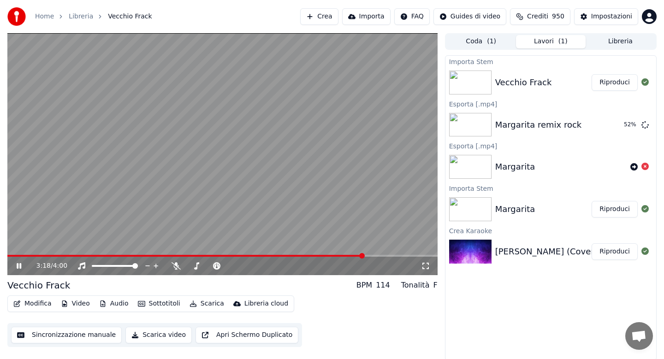
click at [113, 303] on button "Audio" at bounding box center [113, 304] width 37 height 13
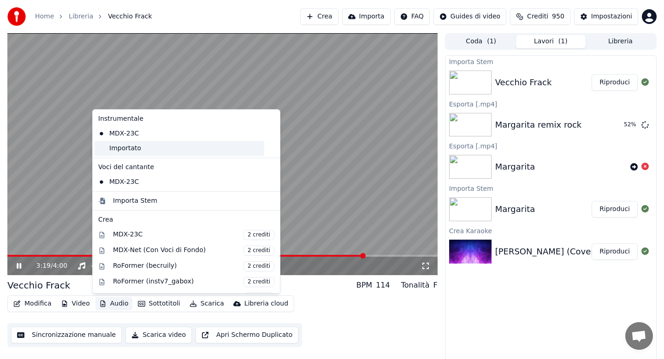
click at [128, 149] on div "Importato" at bounding box center [180, 148] width 170 height 15
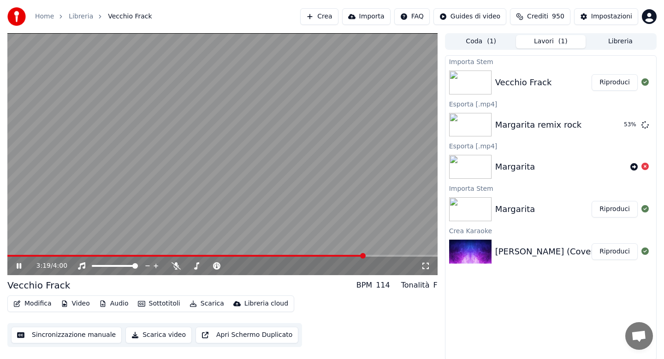
click at [24, 256] on span at bounding box center [186, 256] width 358 height 2
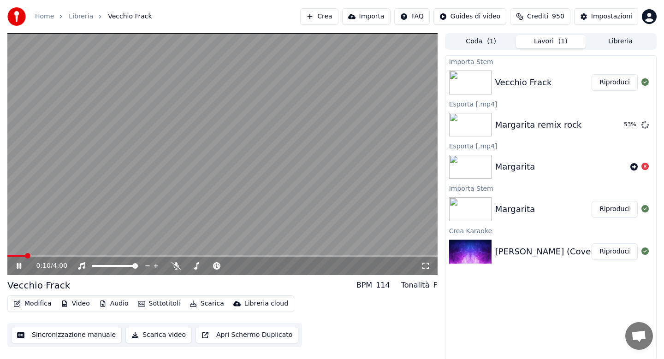
click at [117, 306] on button "Audio" at bounding box center [113, 304] width 37 height 13
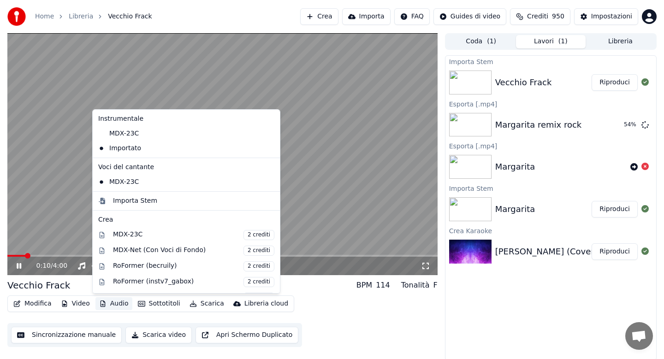
click at [72, 198] on video at bounding box center [222, 154] width 430 height 242
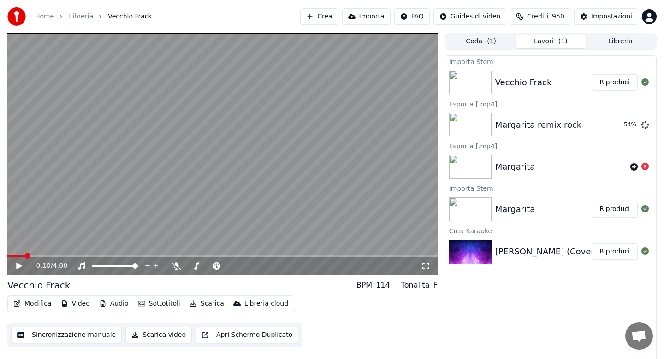
click at [22, 264] on icon at bounding box center [26, 265] width 22 height 7
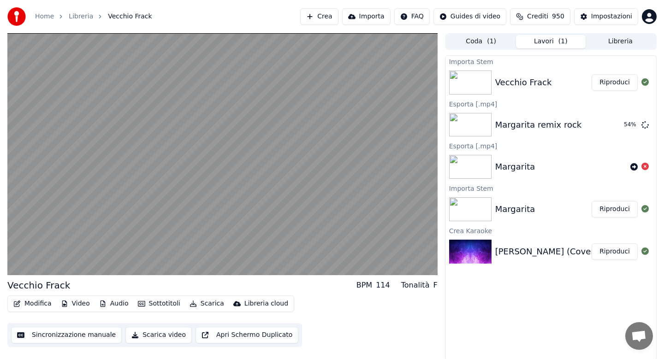
click at [107, 306] on button "Audio" at bounding box center [113, 304] width 37 height 13
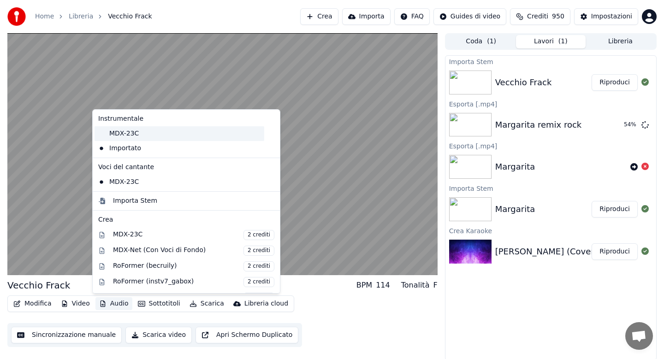
click at [130, 132] on div "MDX-23C" at bounding box center [180, 133] width 170 height 15
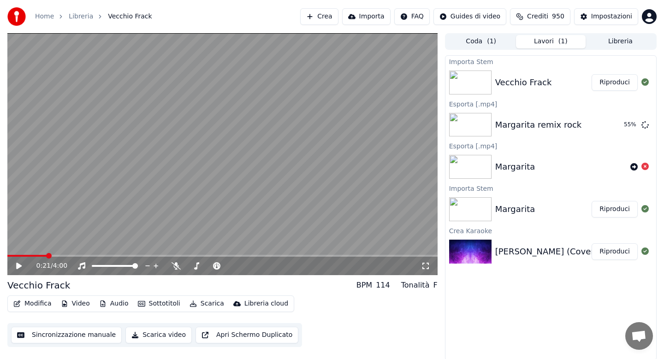
click at [18, 266] on icon at bounding box center [26, 265] width 22 height 7
click at [18, 266] on icon at bounding box center [19, 266] width 5 height 6
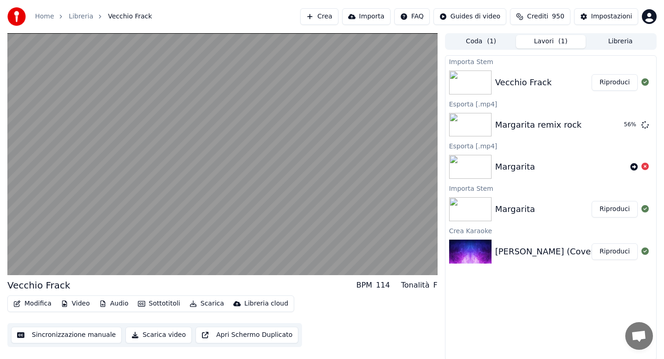
click at [109, 305] on button "Audio" at bounding box center [113, 304] width 37 height 13
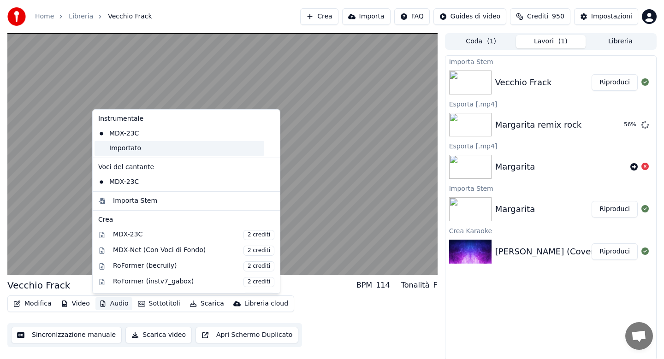
click at [122, 152] on div "Importato" at bounding box center [180, 148] width 170 height 15
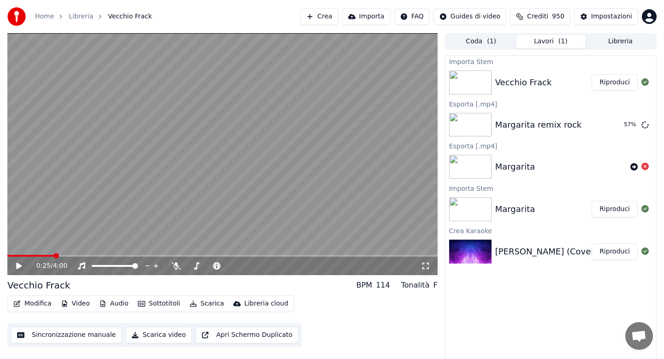
click at [18, 264] on icon at bounding box center [19, 266] width 6 height 6
click at [113, 309] on button "Audio" at bounding box center [113, 304] width 37 height 13
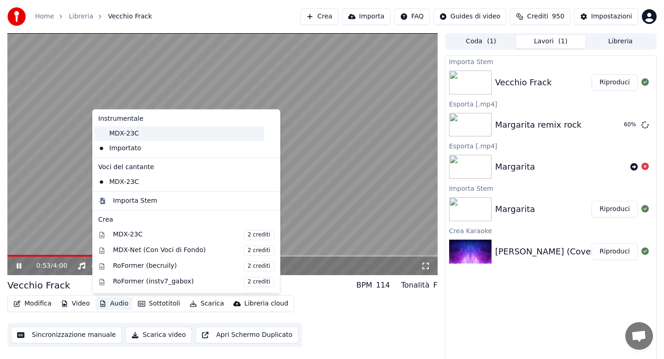
click at [139, 138] on div "MDX-23C" at bounding box center [180, 133] width 170 height 15
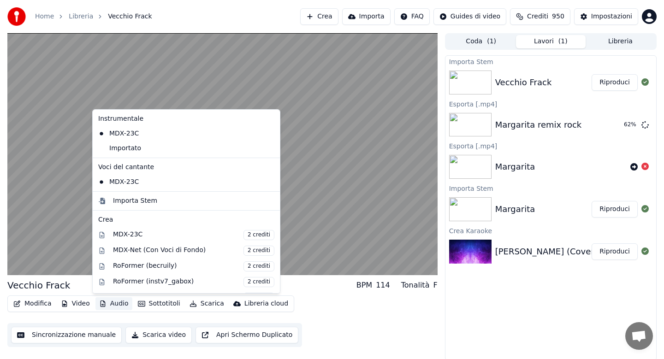
click at [108, 301] on button "Audio" at bounding box center [113, 304] width 37 height 13
click at [129, 151] on div "Importato" at bounding box center [180, 148] width 170 height 15
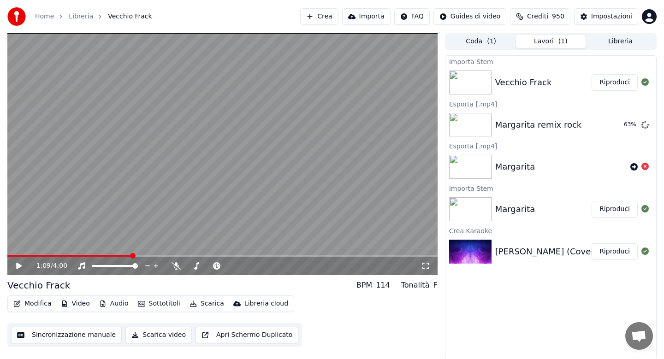
click at [204, 304] on button "Scarica" at bounding box center [207, 304] width 42 height 13
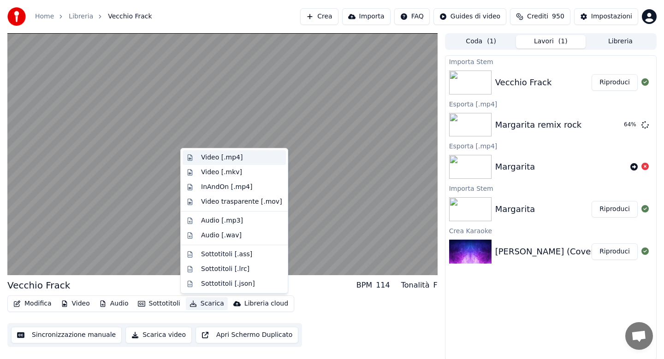
click at [215, 157] on div "Video [.mp4]" at bounding box center [222, 157] width 42 height 9
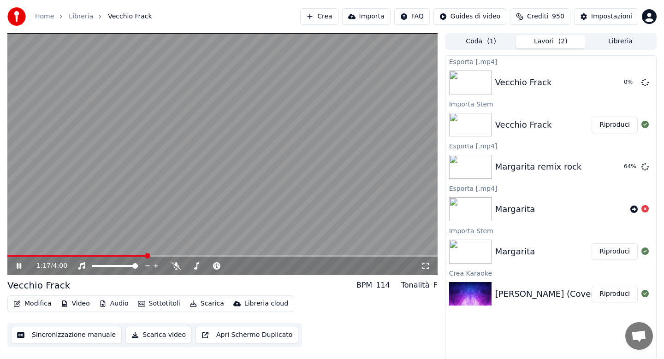
click at [18, 268] on icon at bounding box center [26, 265] width 22 height 7
click at [612, 42] on button "Libreria" at bounding box center [621, 41] width 70 height 13
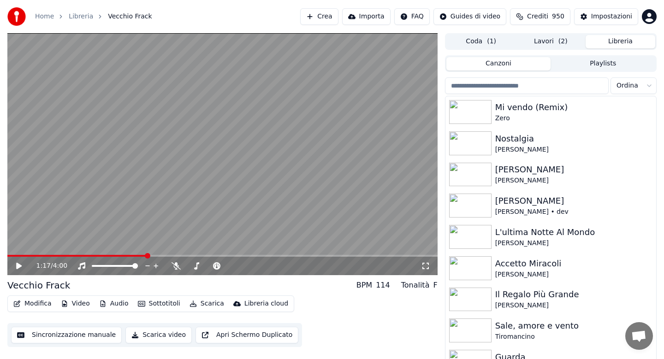
click at [634, 88] on html "Home Libreria Vecchio Frack Crea Importa FAQ Guides di video Crediti 950 Impost…" at bounding box center [332, 179] width 664 height 359
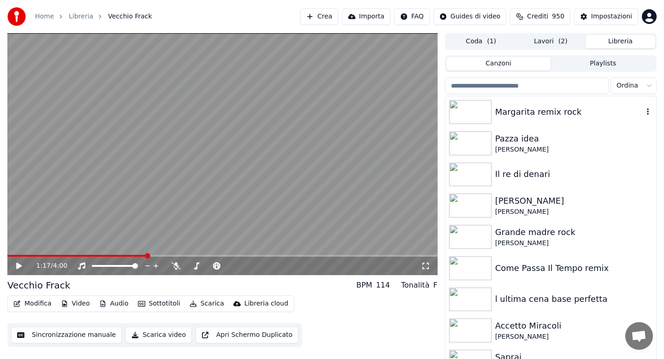
click at [540, 107] on div "Margarita remix rock" at bounding box center [569, 112] width 148 height 13
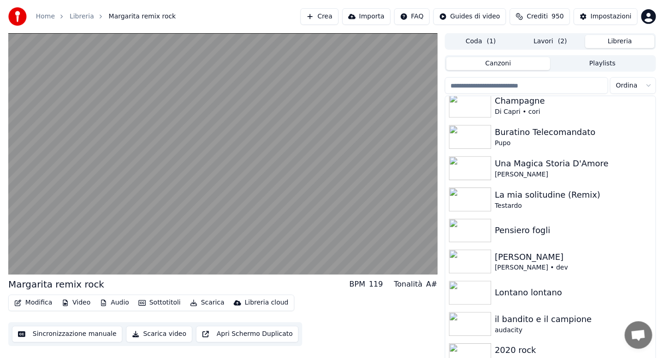
scroll to position [1587, 0]
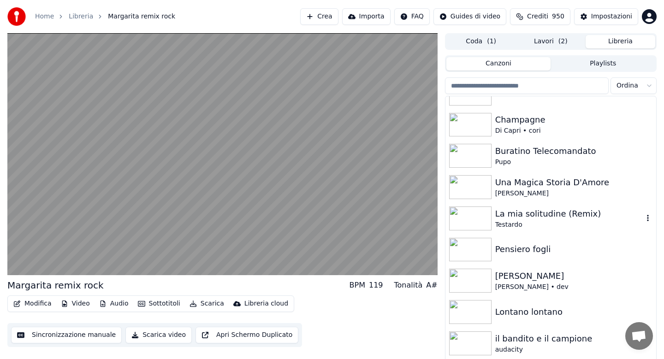
click at [515, 218] on div "La mia solitudine (Remix)" at bounding box center [569, 214] width 148 height 13
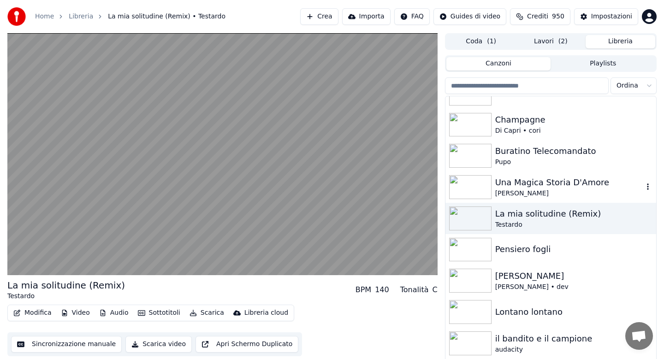
click at [508, 188] on div "Una Magica Storia D'Amore" at bounding box center [569, 182] width 148 height 13
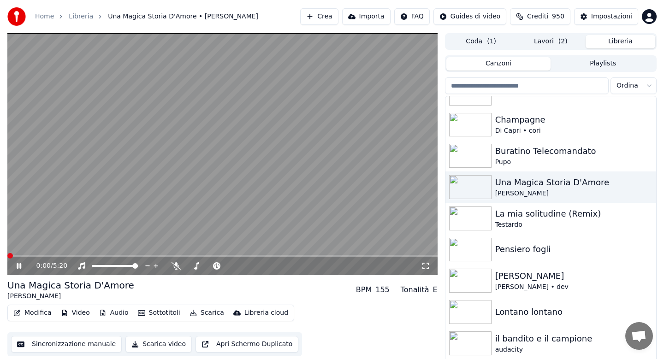
click at [112, 312] on button "Audio" at bounding box center [113, 313] width 37 height 13
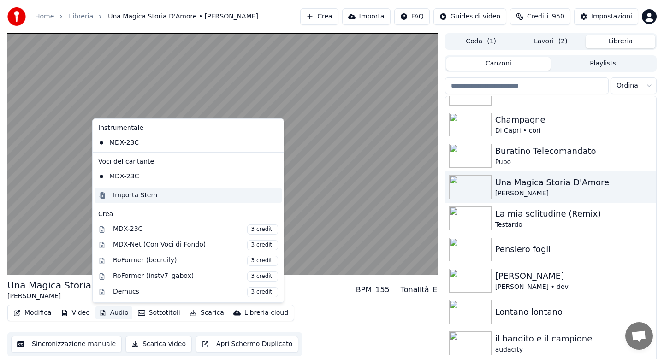
click at [134, 194] on div "Importa Stem" at bounding box center [135, 195] width 44 height 9
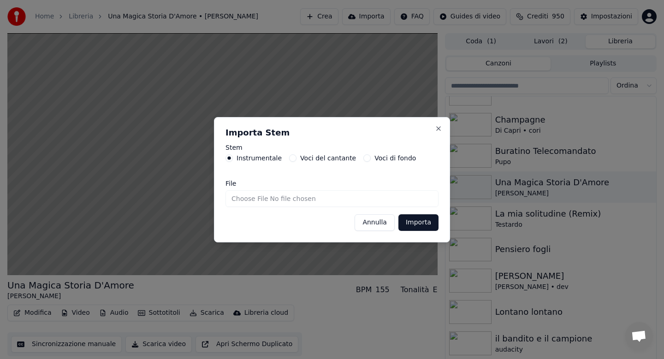
click at [244, 199] on input "File" at bounding box center [332, 199] width 213 height 17
type input "**********"
click at [423, 226] on button "Importa" at bounding box center [419, 223] width 40 height 17
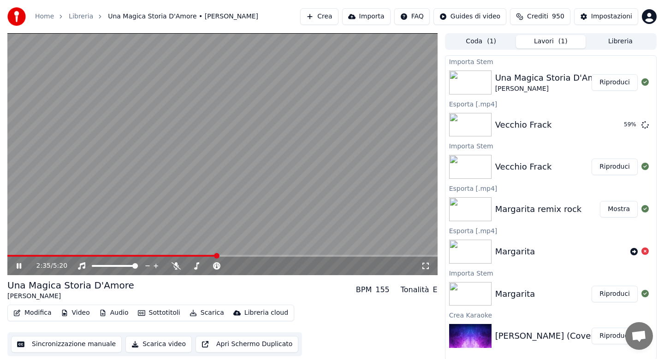
click at [116, 315] on button "Audio" at bounding box center [113, 313] width 37 height 13
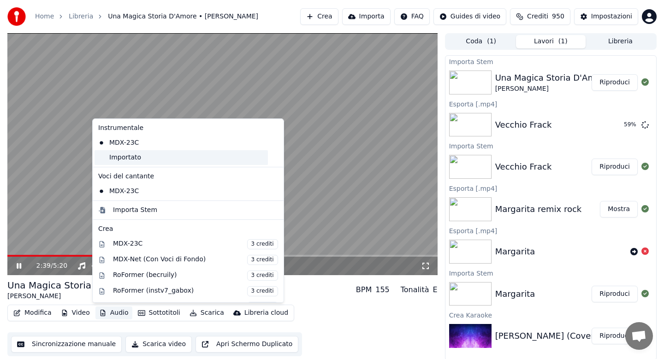
click at [123, 161] on div "Importato" at bounding box center [181, 157] width 173 height 15
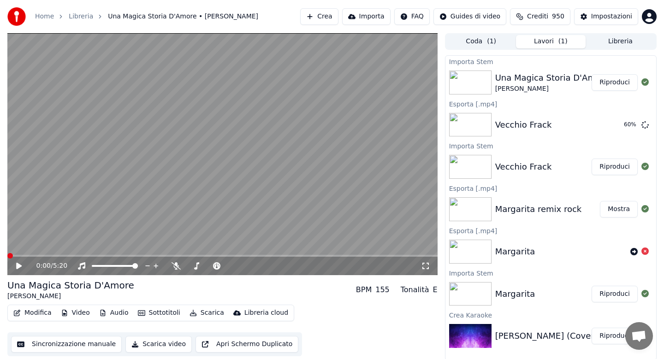
click at [17, 265] on icon at bounding box center [19, 266] width 6 height 6
click at [115, 314] on button "Audio" at bounding box center [113, 313] width 37 height 13
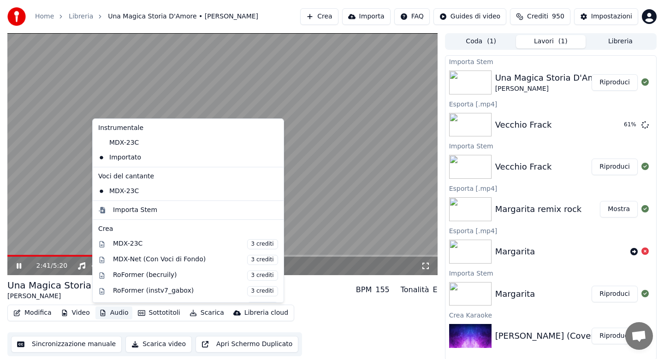
click at [68, 234] on video at bounding box center [222, 154] width 430 height 242
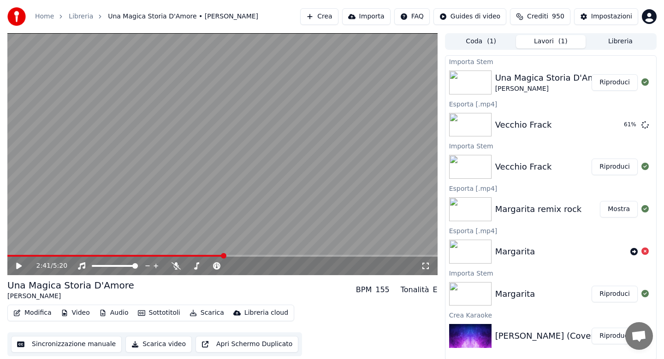
click at [35, 316] on button "Modifica" at bounding box center [33, 313] width 46 height 13
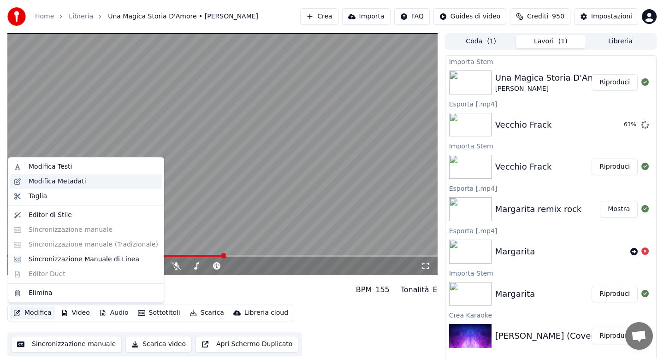
click at [60, 185] on div "Modifica Metadati" at bounding box center [58, 181] width 58 height 9
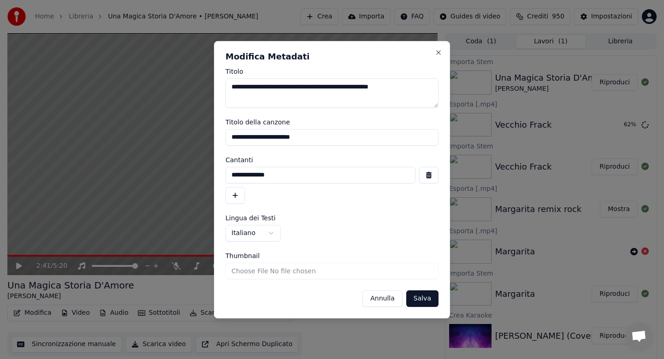
drag, startPoint x: 277, startPoint y: 86, endPoint x: 204, endPoint y: 85, distance: 73.4
click at [204, 84] on body "**********" at bounding box center [332, 179] width 664 height 359
drag, startPoint x: 333, startPoint y: 86, endPoint x: 316, endPoint y: 87, distance: 17.1
click at [314, 87] on textarea "**********" at bounding box center [332, 93] width 213 height 30
click at [354, 87] on textarea "**********" at bounding box center [332, 93] width 213 height 30
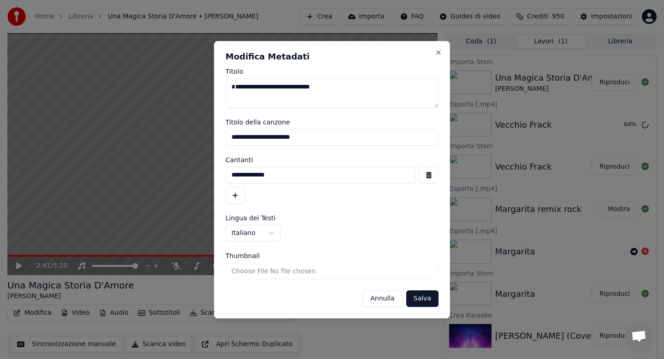
type textarea "**********"
click at [334, 136] on input "**********" at bounding box center [332, 137] width 213 height 17
type input "**********"
click at [419, 300] on button "Salva" at bounding box center [422, 299] width 32 height 17
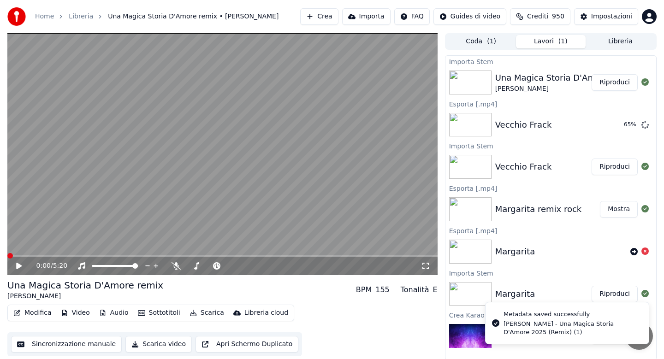
click at [18, 264] on icon at bounding box center [19, 266] width 6 height 6
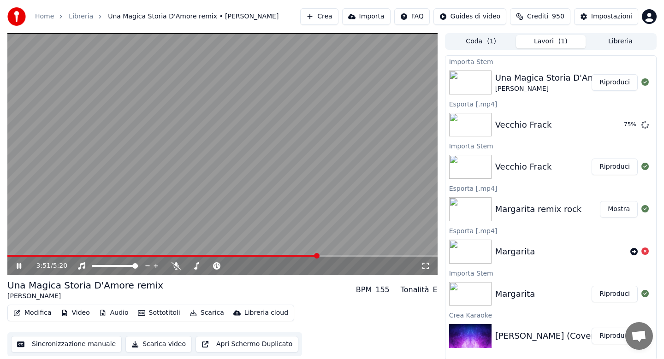
click at [10, 255] on span at bounding box center [162, 256] width 310 height 2
click at [206, 314] on button "Scarica" at bounding box center [207, 313] width 42 height 13
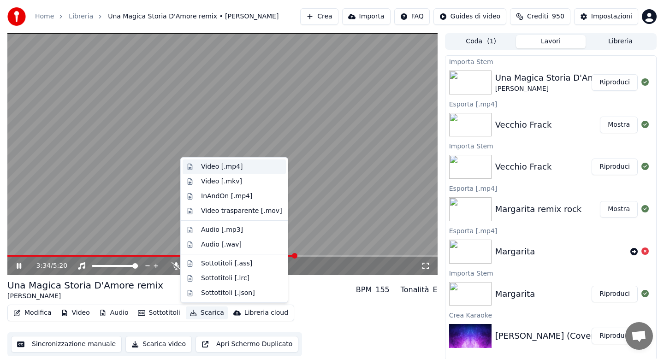
click at [218, 166] on div "Video [.mp4]" at bounding box center [222, 166] width 42 height 9
